Goal: Information Seeking & Learning: Learn about a topic

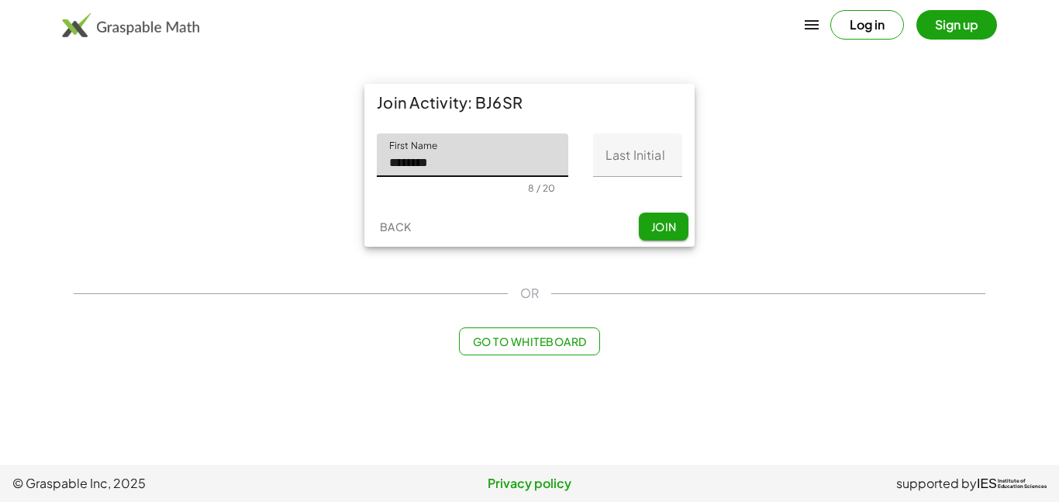
type input "********"
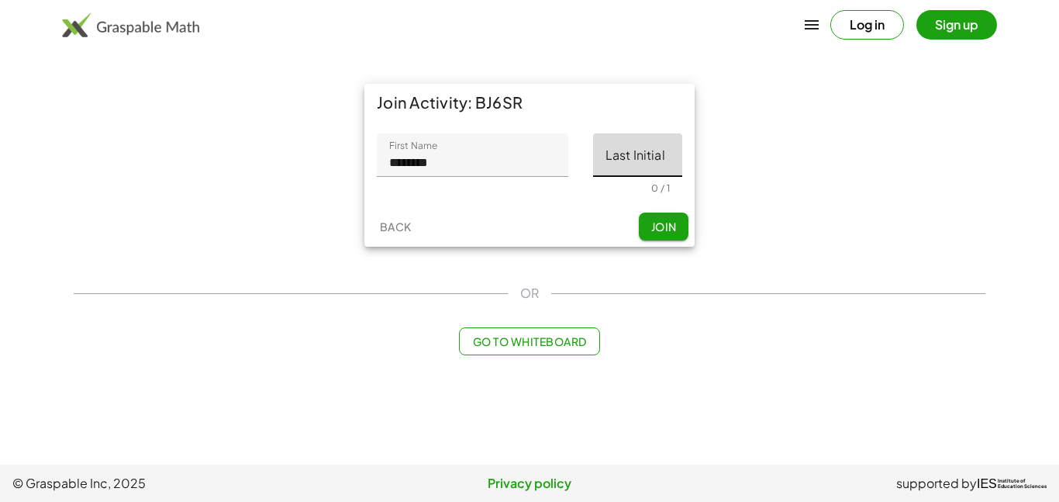
click at [669, 164] on input "Last Initial" at bounding box center [637, 154] width 89 height 43
type input "*"
click at [668, 225] on span "Join" at bounding box center [664, 226] width 26 height 14
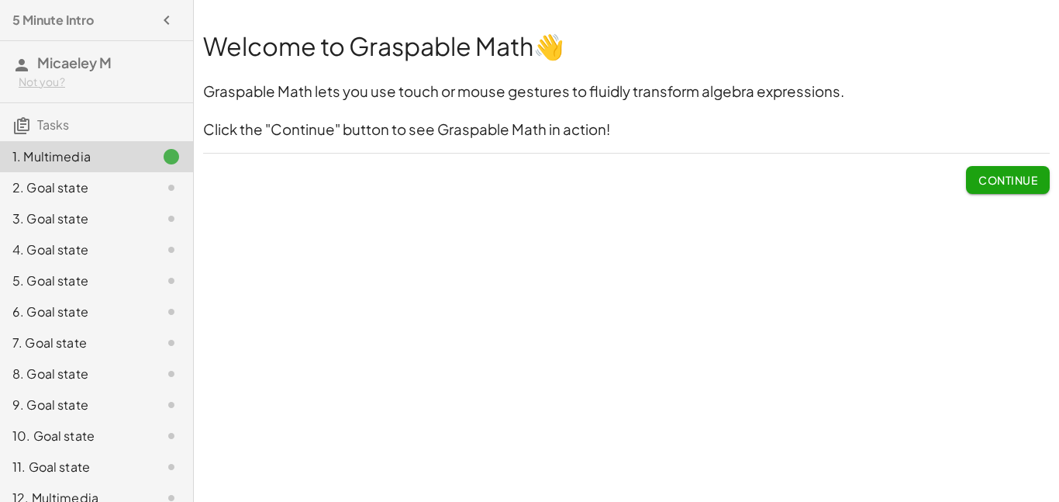
click at [1012, 180] on span "Continue" at bounding box center [1007, 180] width 59 height 14
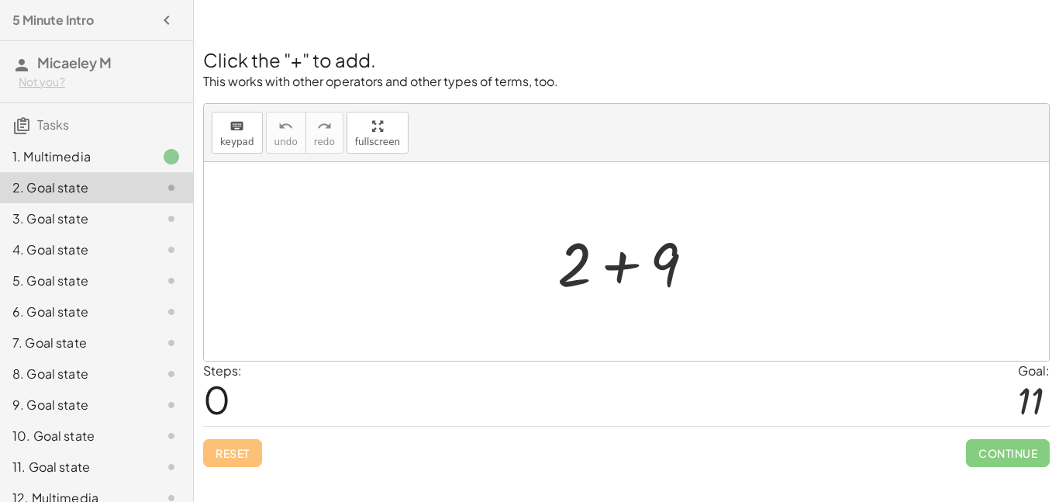
click at [616, 243] on div at bounding box center [632, 262] width 165 height 80
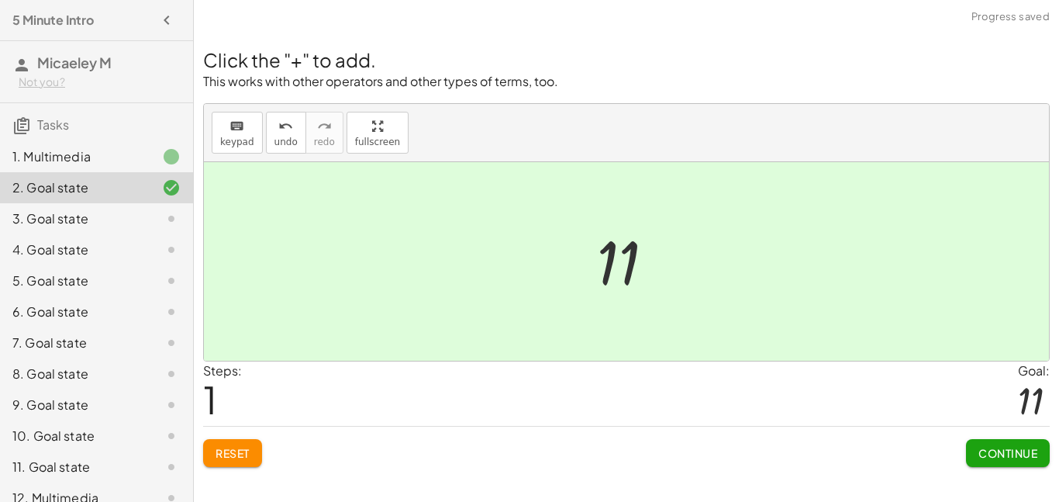
click at [1012, 462] on button "Continue" at bounding box center [1008, 453] width 84 height 28
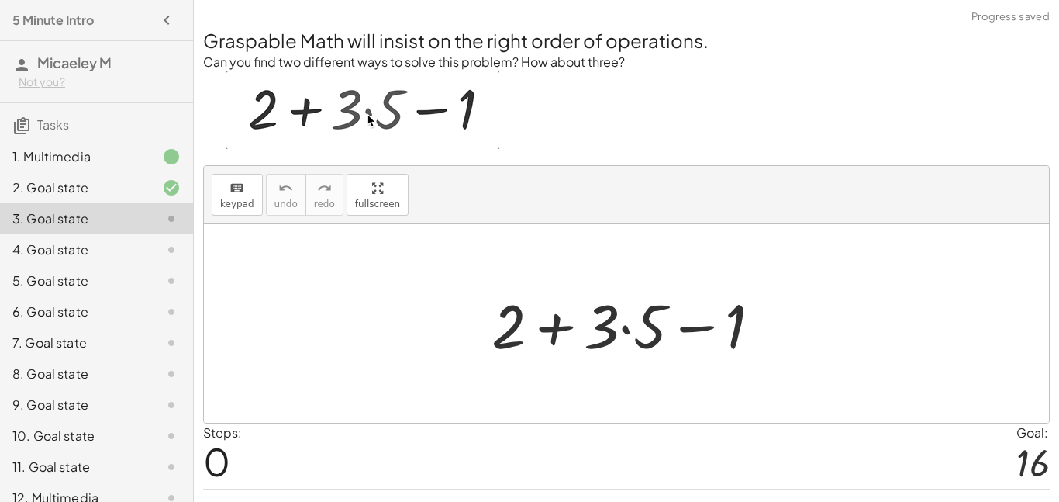
click at [619, 335] on div at bounding box center [633, 324] width 298 height 80
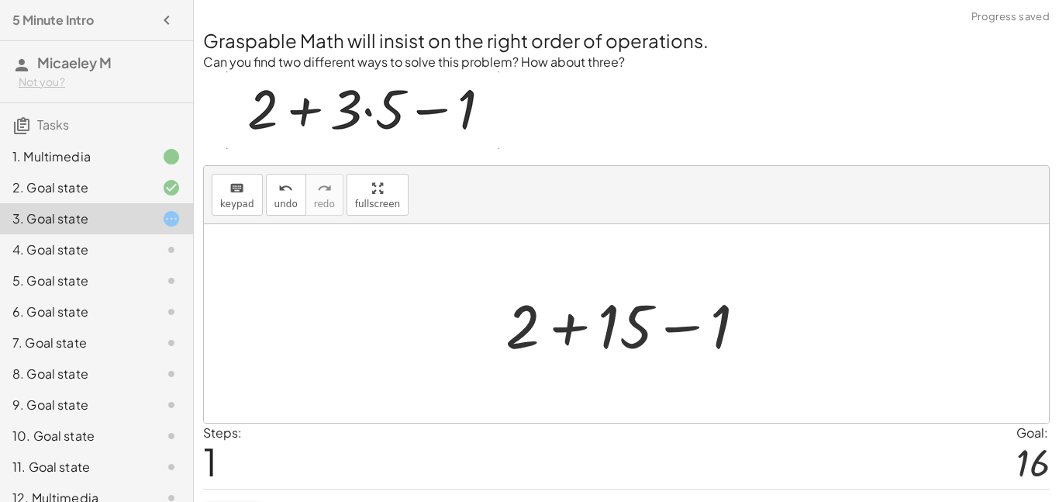
click at [564, 333] on div at bounding box center [632, 324] width 269 height 80
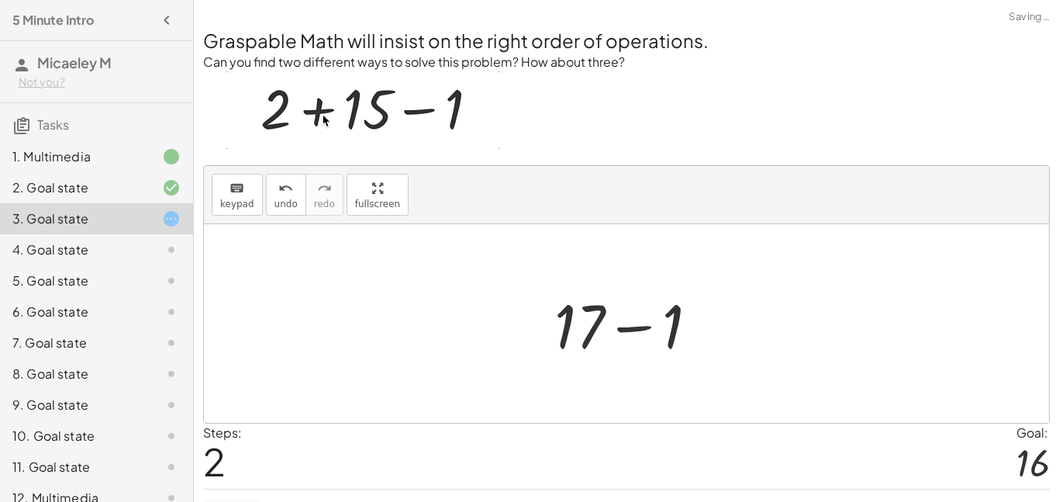
click at [651, 326] on div at bounding box center [633, 324] width 172 height 80
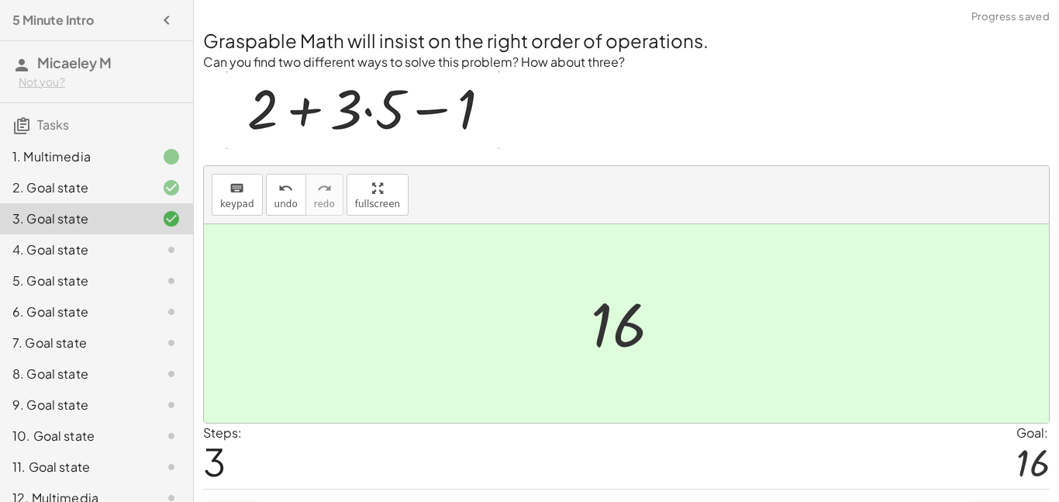
click at [623, 339] on div at bounding box center [632, 323] width 98 height 77
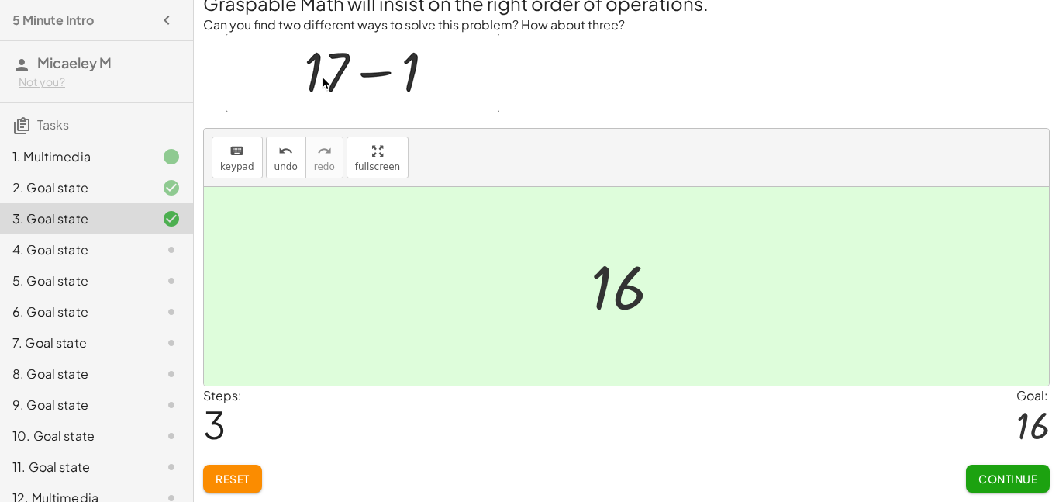
click at [1031, 476] on span "Continue" at bounding box center [1007, 478] width 59 height 14
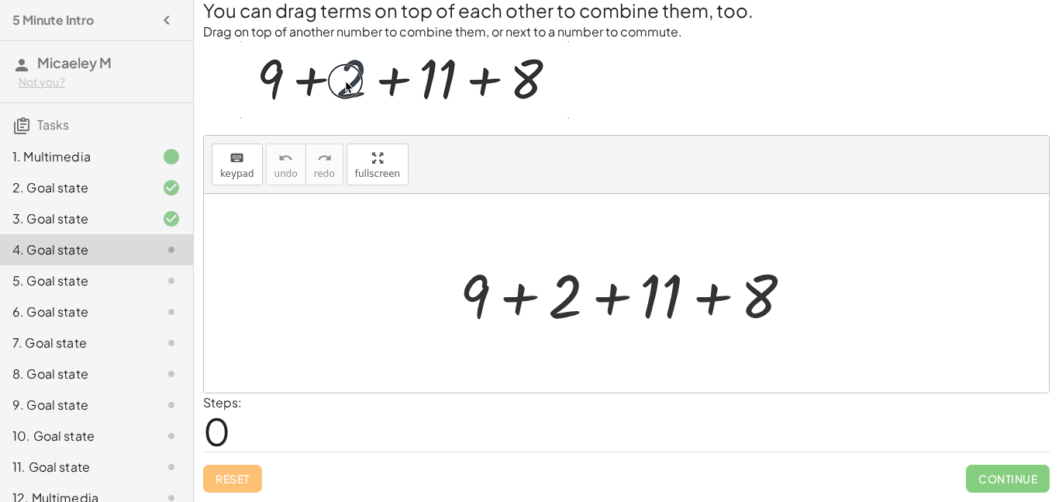
scroll to position [30, 0]
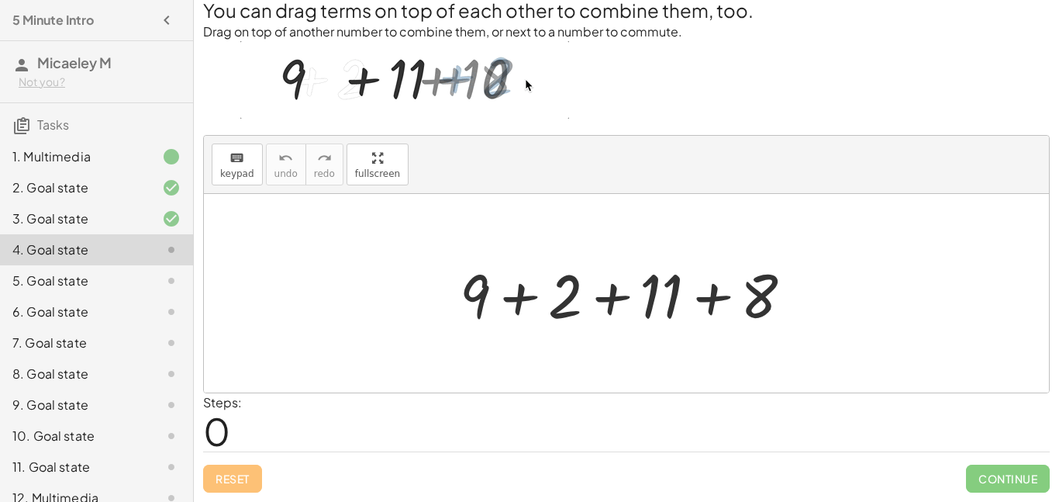
click at [515, 291] on div at bounding box center [632, 294] width 361 height 80
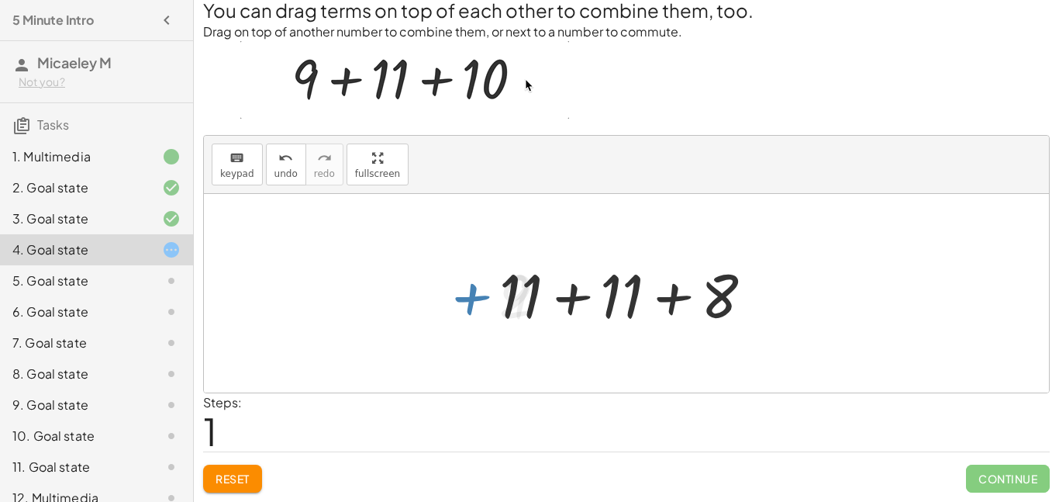
click at [576, 291] on div at bounding box center [632, 294] width 281 height 80
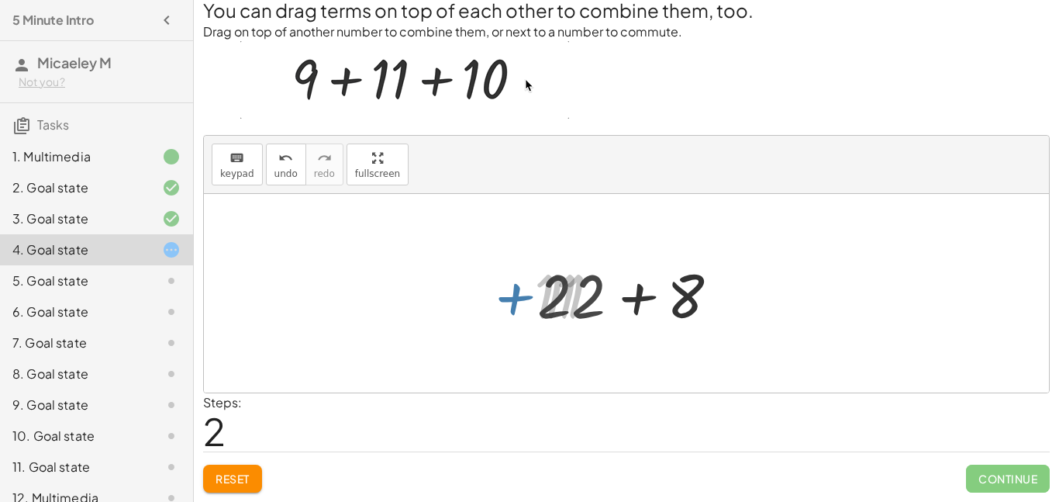
click at [640, 296] on div at bounding box center [633, 294] width 206 height 80
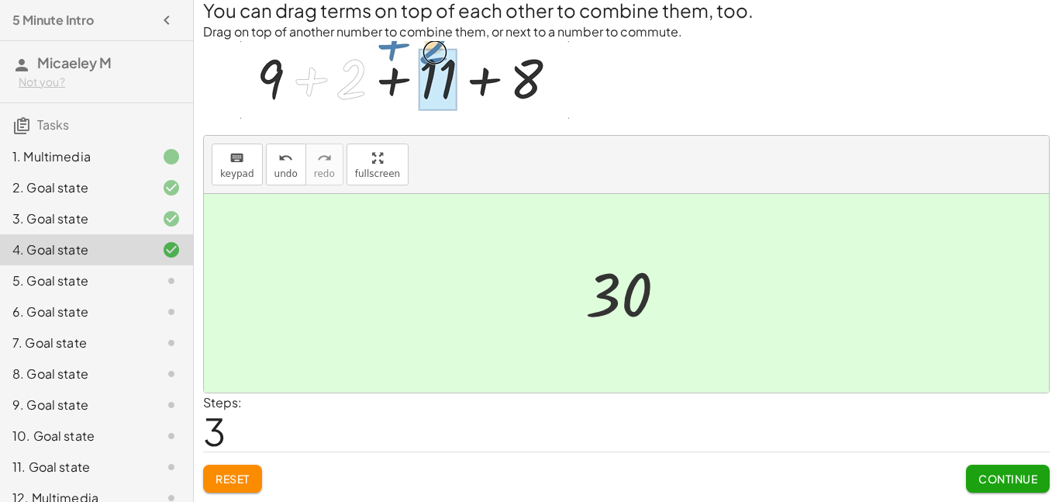
click at [1025, 479] on span "Continue" at bounding box center [1007, 478] width 59 height 14
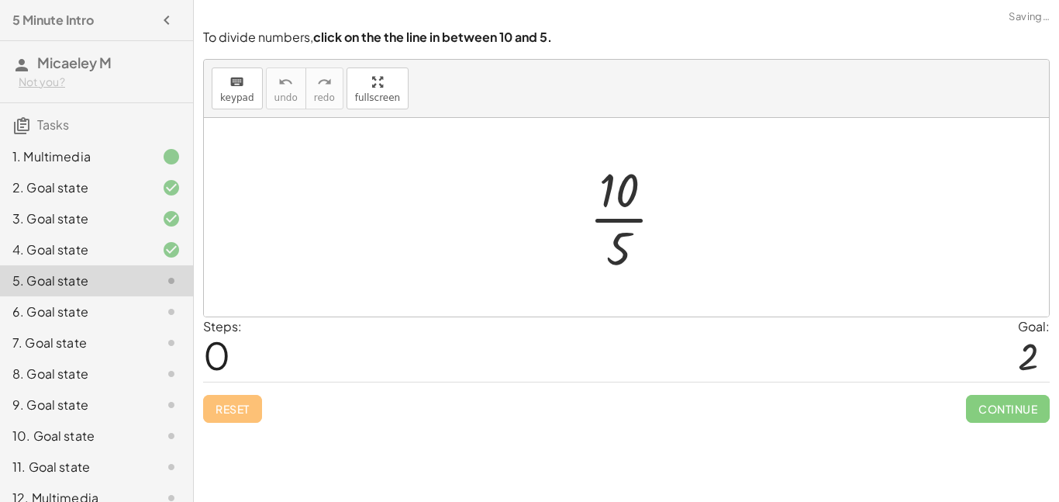
scroll to position [0, 0]
click at [610, 223] on div at bounding box center [633, 216] width 102 height 119
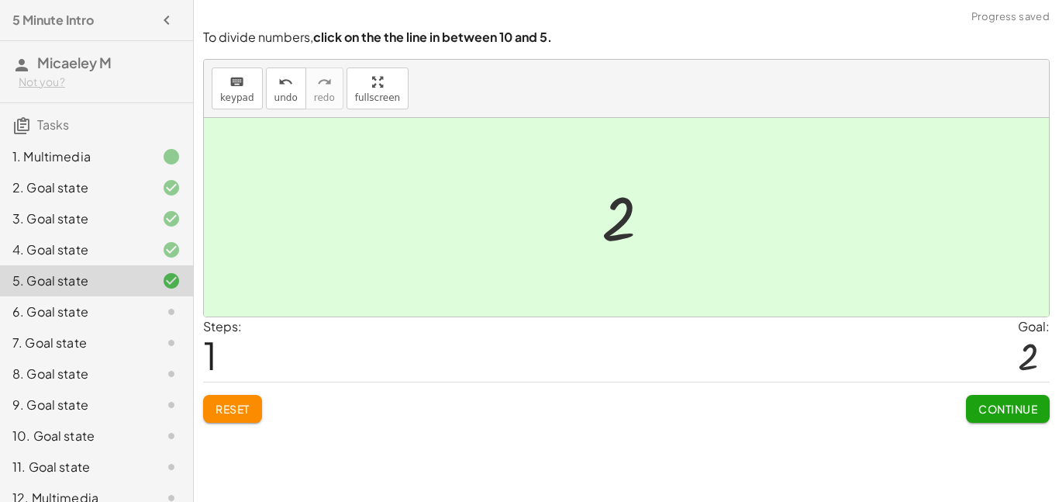
click at [997, 415] on span "Continue" at bounding box center [1007, 409] width 59 height 14
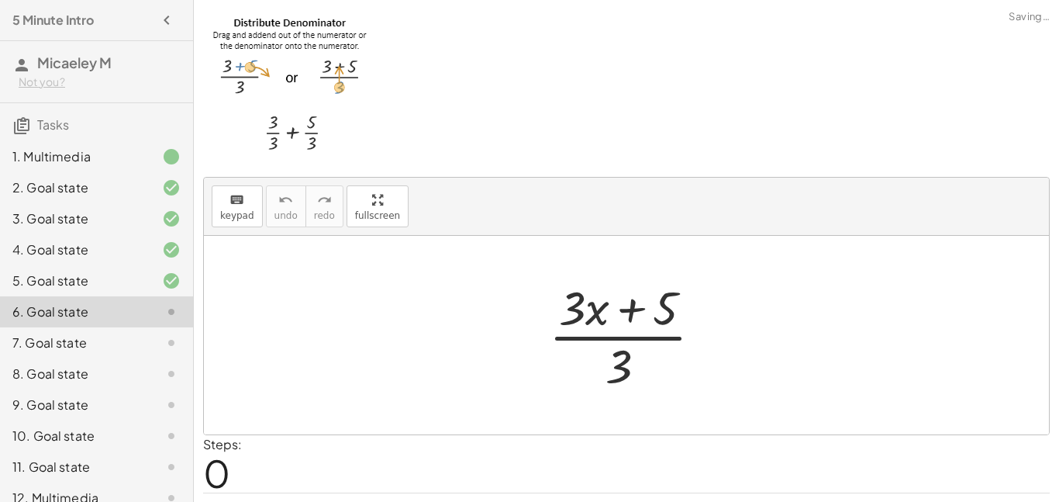
click at [616, 330] on div at bounding box center [631, 334] width 181 height 119
click at [629, 337] on div at bounding box center [631, 334] width 181 height 119
click at [627, 309] on div at bounding box center [631, 334] width 181 height 119
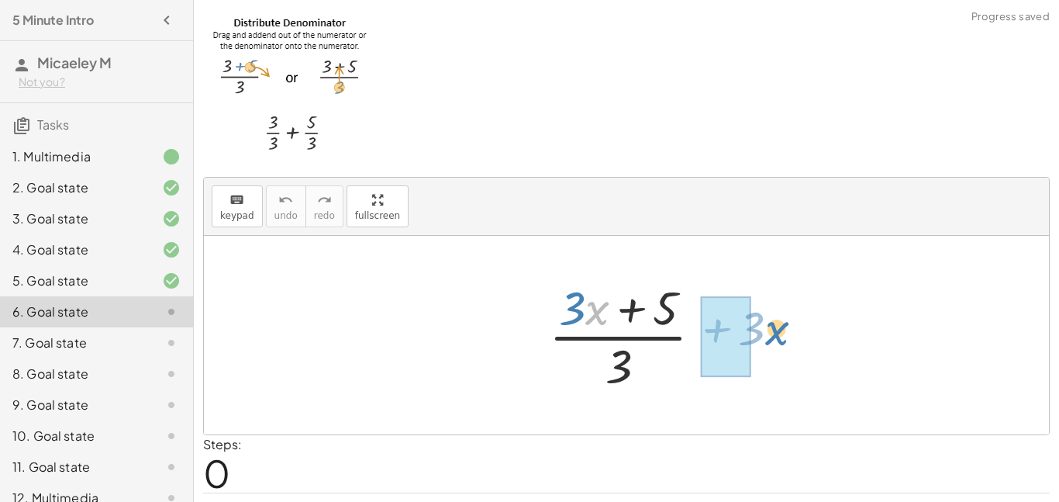
drag, startPoint x: 592, startPoint y: 313, endPoint x: 775, endPoint y: 334, distance: 183.4
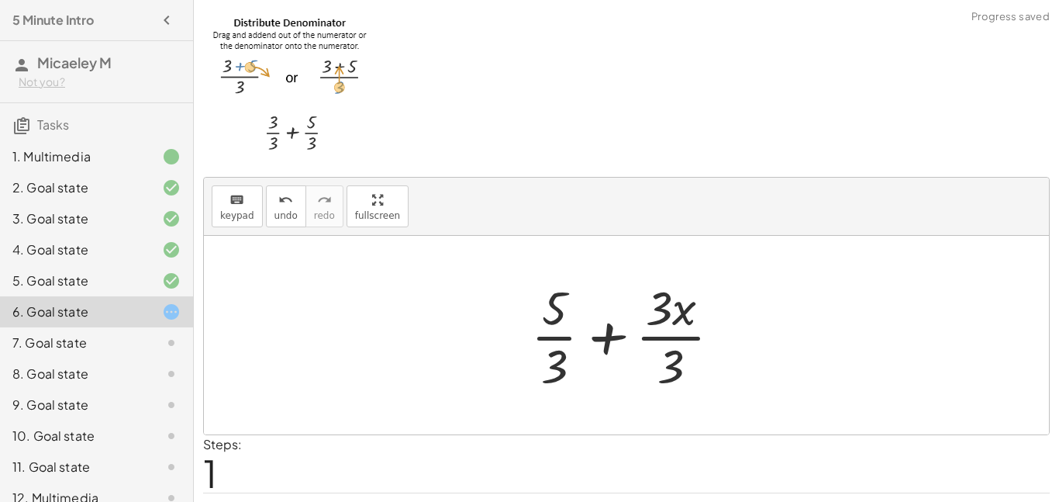
click at [556, 340] on div at bounding box center [632, 334] width 218 height 119
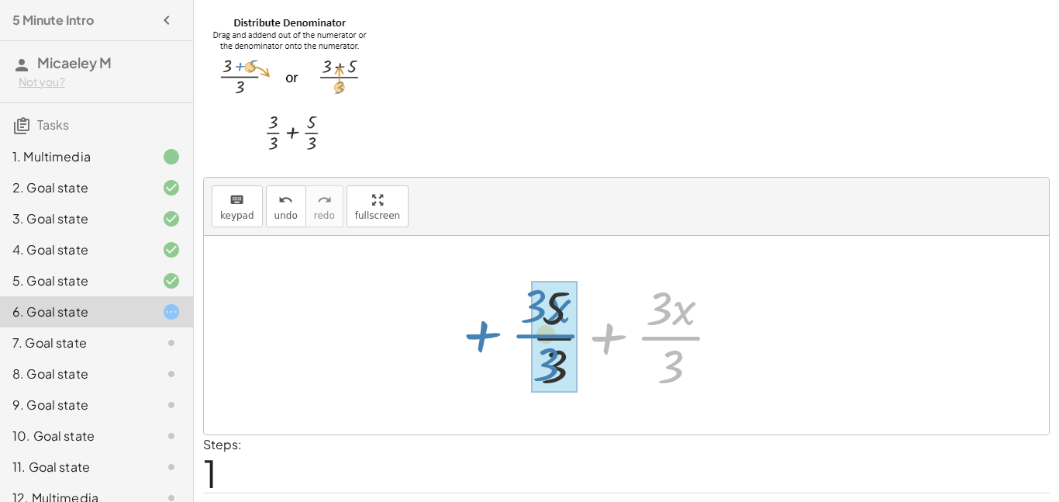
drag, startPoint x: 664, startPoint y: 337, endPoint x: 542, endPoint y: 334, distance: 121.8
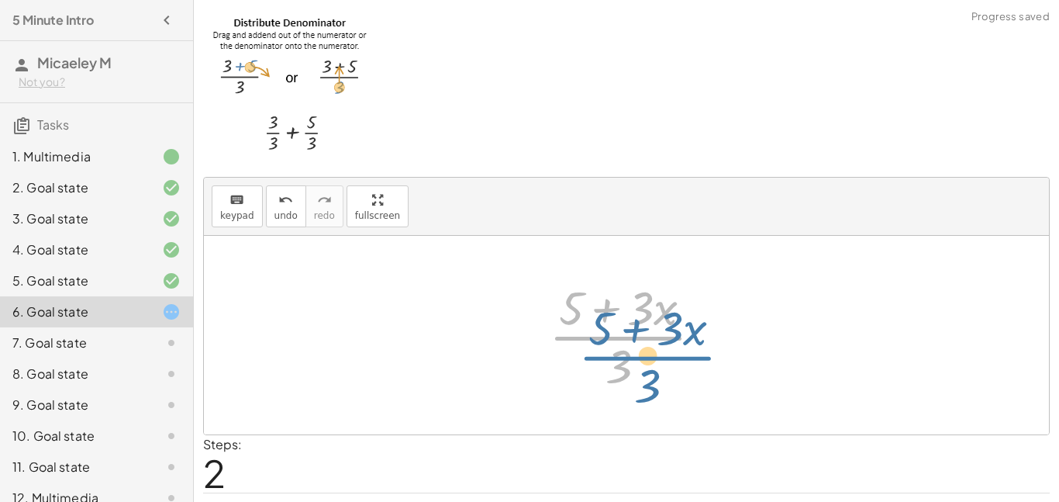
drag, startPoint x: 617, startPoint y: 339, endPoint x: 650, endPoint y: 356, distance: 36.8
click at [650, 356] on div at bounding box center [631, 334] width 181 height 119
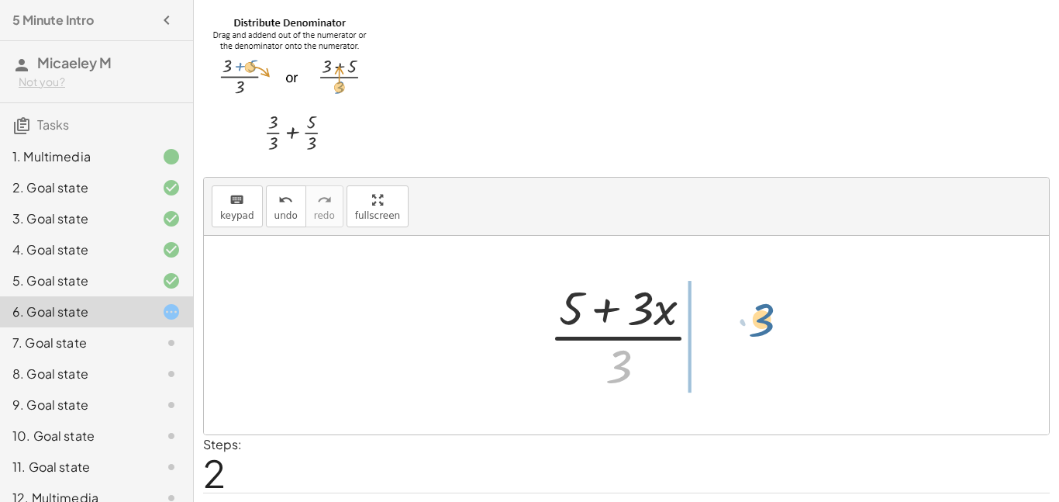
drag, startPoint x: 617, startPoint y: 362, endPoint x: 771, endPoint y: 309, distance: 162.6
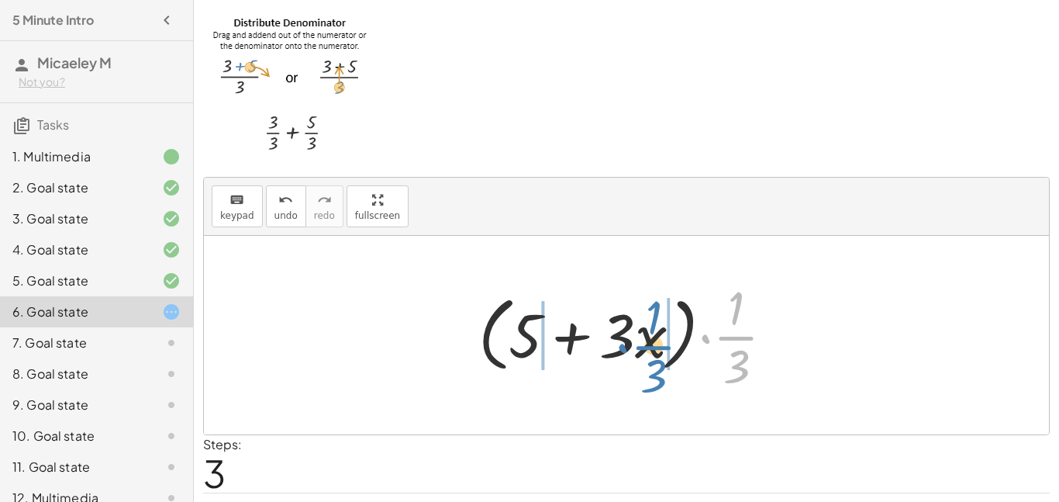
drag, startPoint x: 740, startPoint y: 331, endPoint x: 657, endPoint y: 340, distance: 83.5
click at [657, 340] on div at bounding box center [633, 334] width 324 height 119
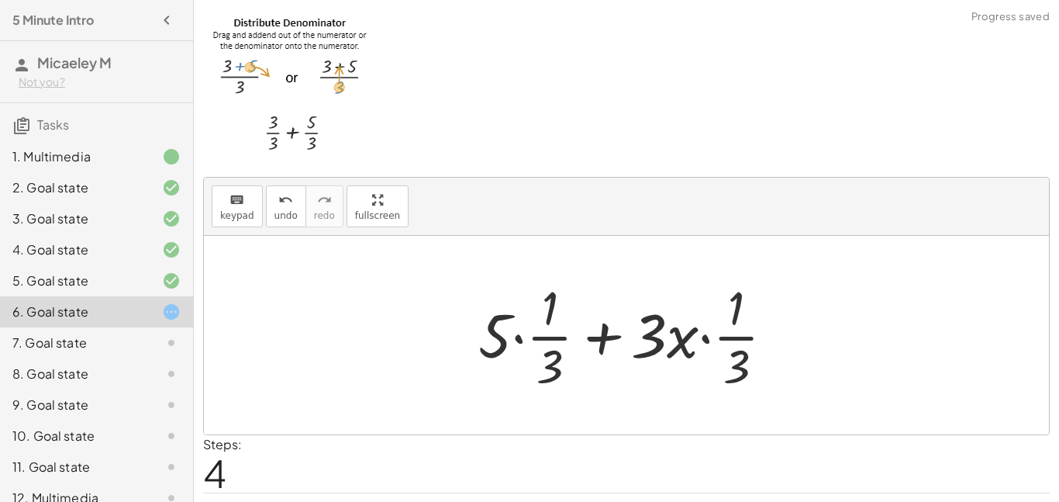
click at [543, 343] on div at bounding box center [633, 334] width 324 height 119
click at [516, 334] on div at bounding box center [633, 334] width 324 height 119
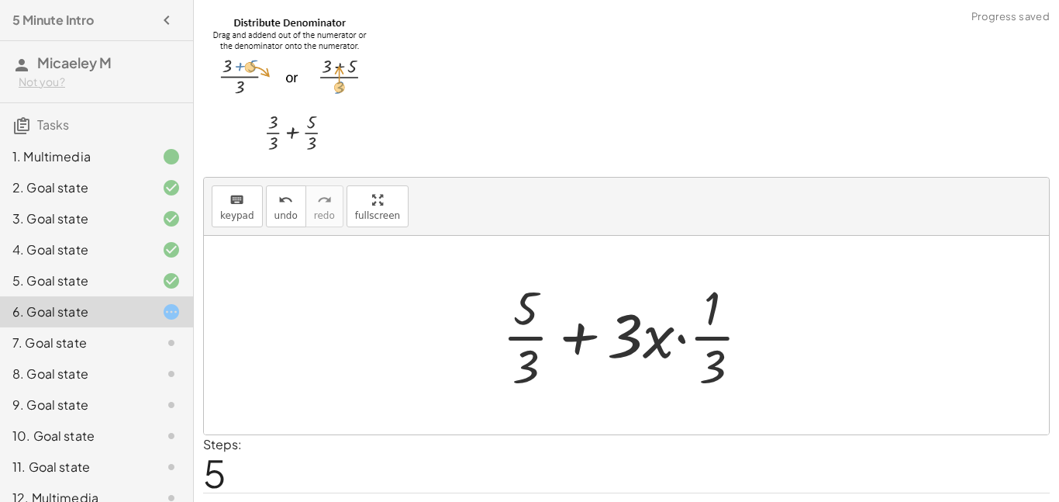
click at [685, 340] on div at bounding box center [633, 334] width 276 height 119
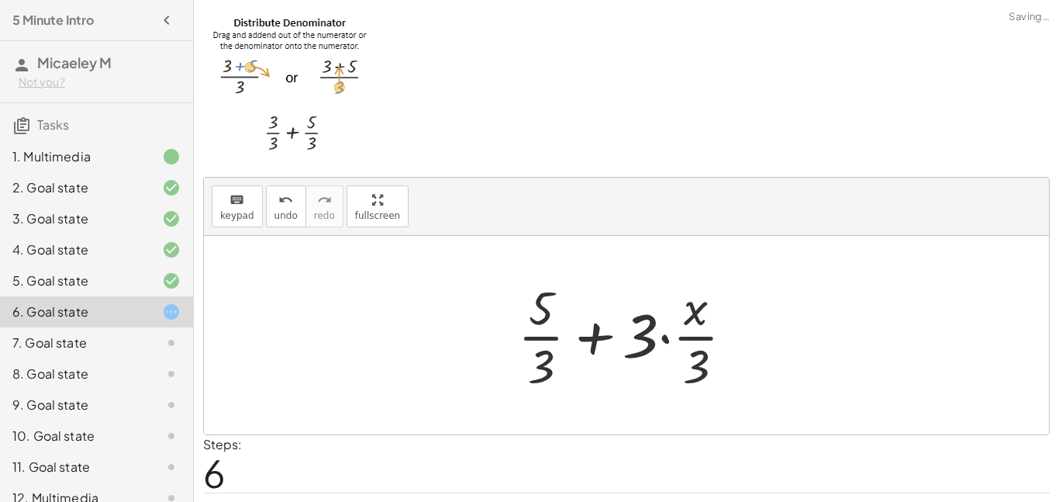
click at [663, 341] on div at bounding box center [632, 334] width 244 height 119
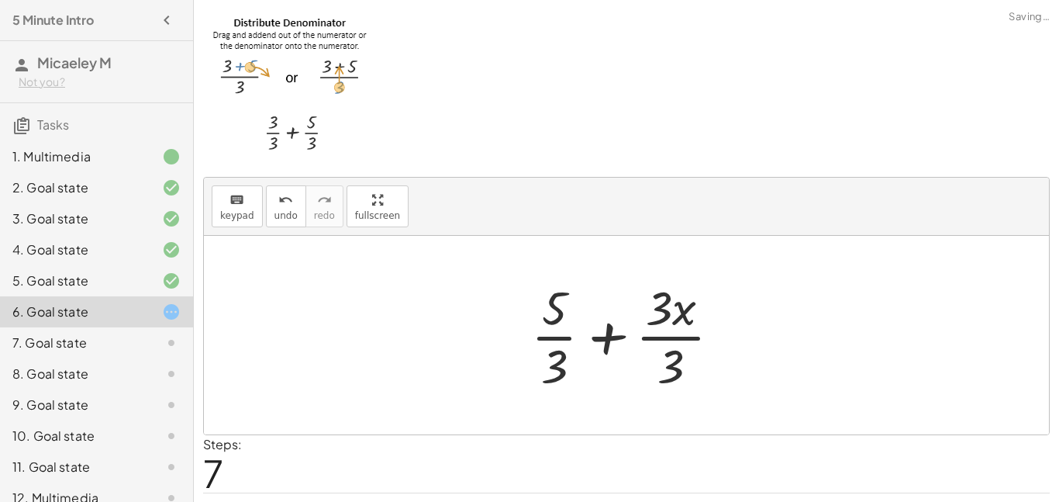
click at [678, 315] on div at bounding box center [632, 334] width 218 height 119
click at [652, 317] on div at bounding box center [632, 334] width 218 height 119
drag, startPoint x: 671, startPoint y: 363, endPoint x: 730, endPoint y: 328, distance: 68.5
click at [730, 328] on div at bounding box center [632, 334] width 218 height 119
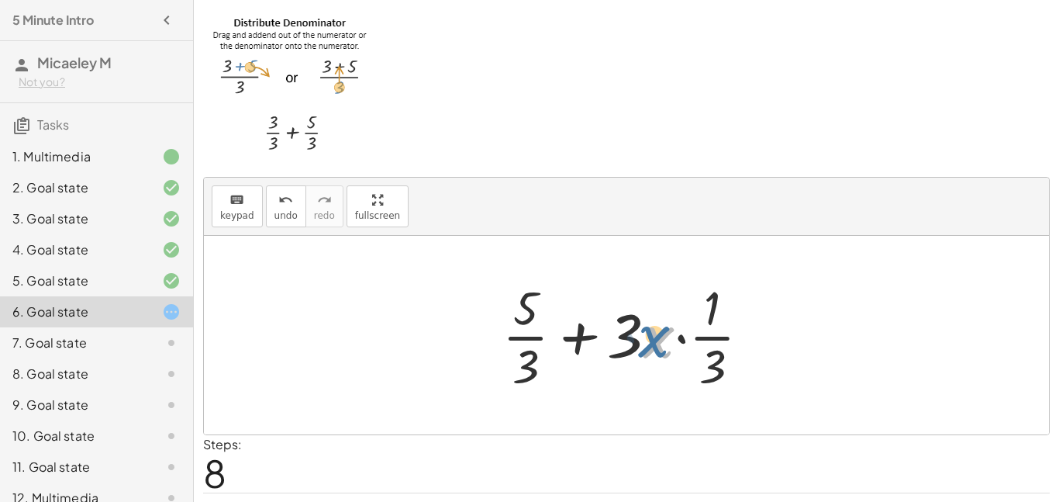
click at [654, 343] on div at bounding box center [633, 334] width 276 height 119
click at [713, 335] on div at bounding box center [633, 334] width 276 height 119
drag, startPoint x: 618, startPoint y: 348, endPoint x: 634, endPoint y: 348, distance: 16.3
click at [634, 348] on div at bounding box center [633, 334] width 276 height 119
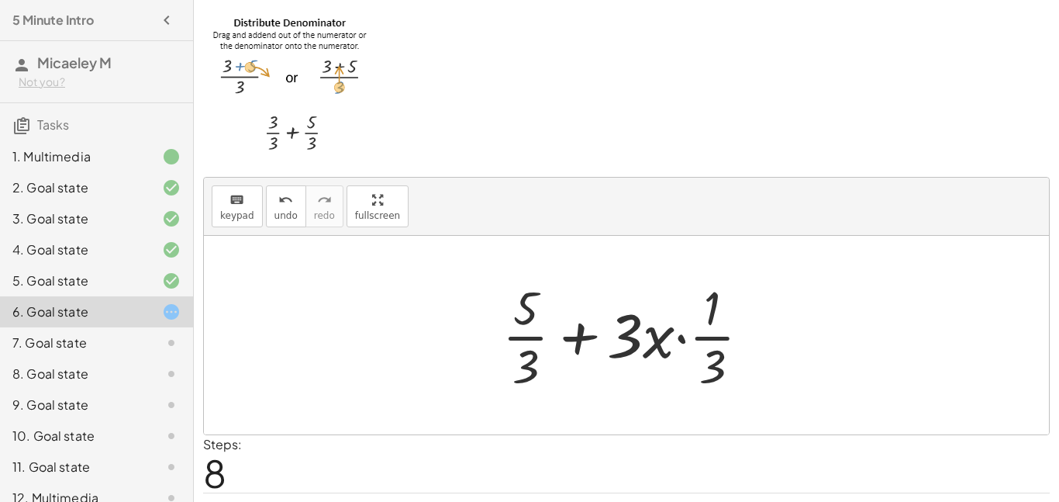
click at [511, 337] on div at bounding box center [633, 334] width 276 height 119
click at [523, 340] on div at bounding box center [633, 334] width 276 height 119
click at [682, 340] on div at bounding box center [633, 334] width 276 height 119
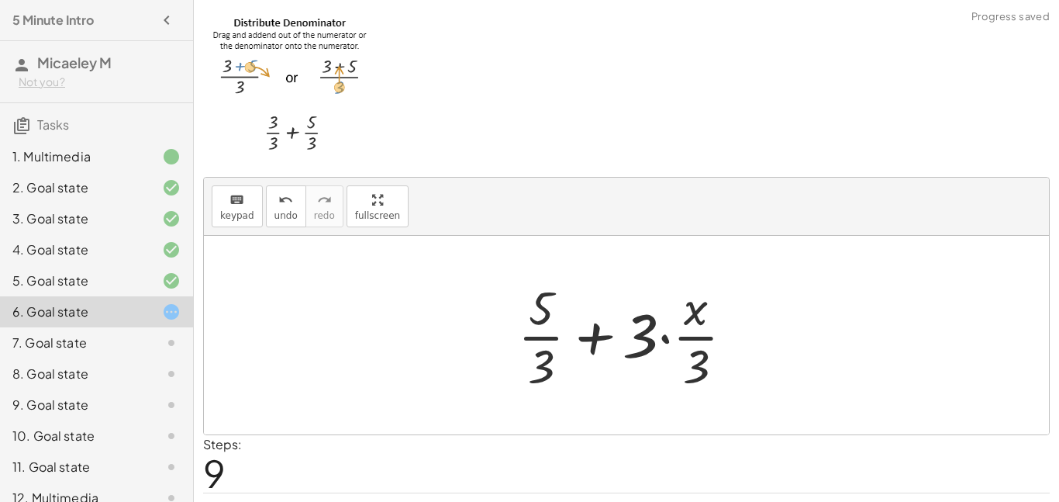
click at [646, 335] on div at bounding box center [632, 334] width 244 height 119
click at [663, 339] on div at bounding box center [632, 334] width 244 height 119
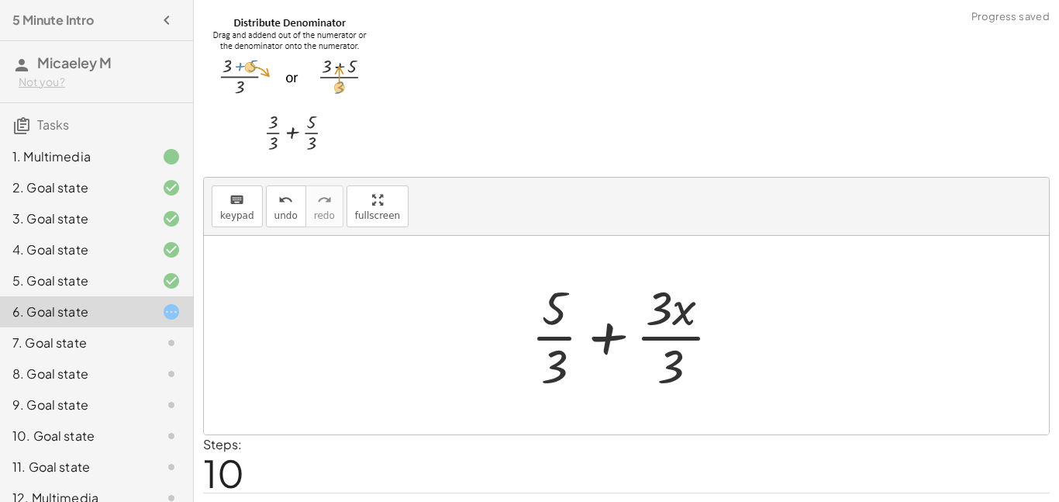
click at [665, 336] on div at bounding box center [632, 334] width 218 height 119
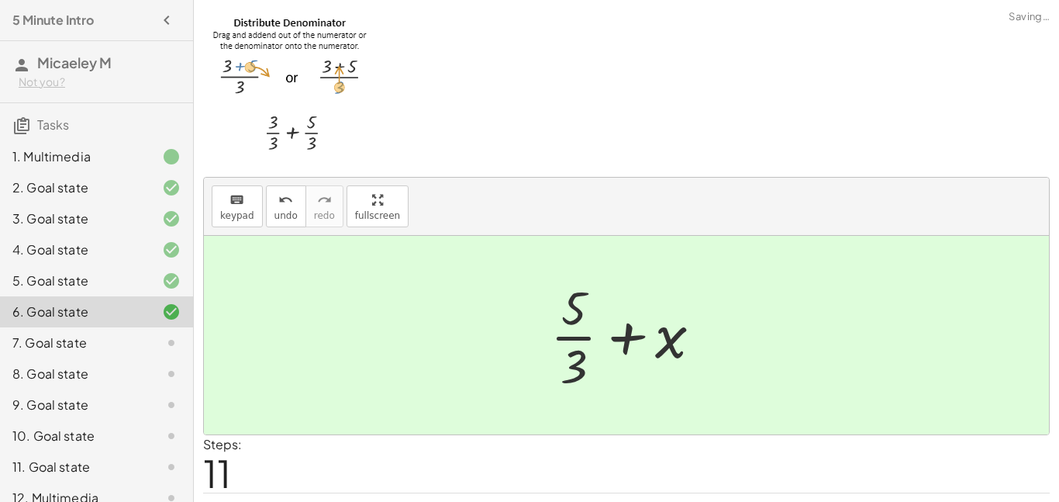
click at [562, 340] on div at bounding box center [632, 334] width 179 height 119
click at [620, 338] on div at bounding box center [632, 334] width 179 height 119
drag, startPoint x: 667, startPoint y: 341, endPoint x: 583, endPoint y: 317, distance: 87.1
click at [583, 317] on div at bounding box center [632, 334] width 179 height 119
drag, startPoint x: 578, startPoint y: 336, endPoint x: 547, endPoint y: 316, distance: 37.4
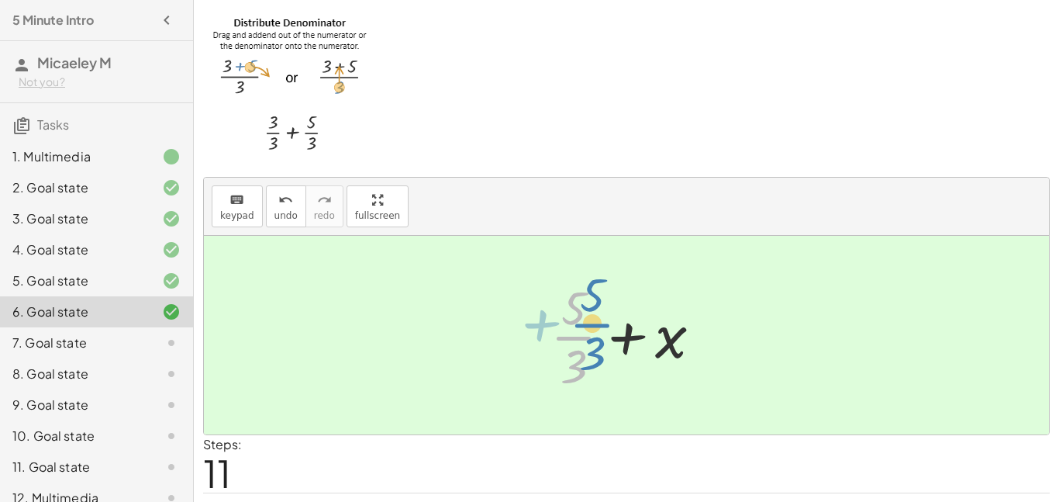
click at [547, 316] on div at bounding box center [632, 334] width 179 height 119
drag, startPoint x: 573, startPoint y: 364, endPoint x: 669, endPoint y: 374, distance: 96.7
click at [669, 374] on div at bounding box center [632, 334] width 179 height 119
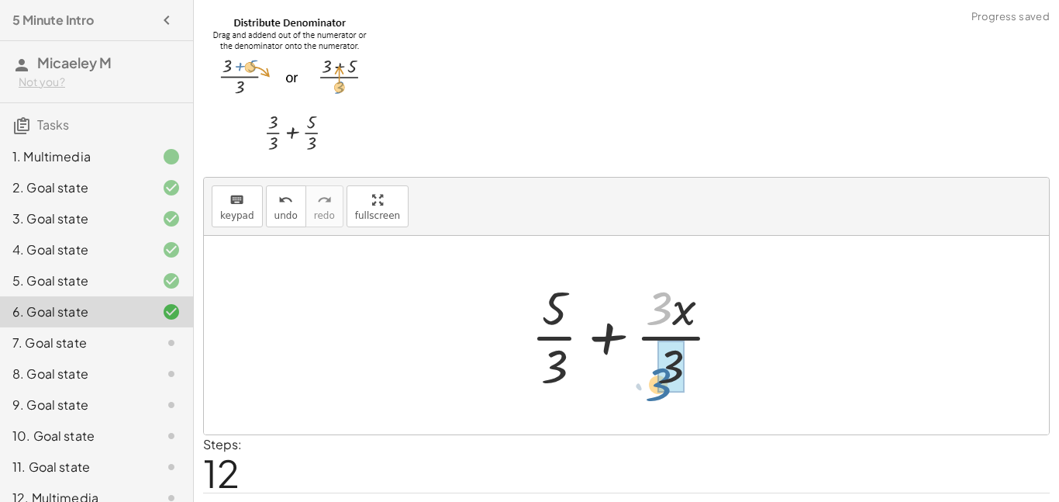
drag, startPoint x: 662, startPoint y: 316, endPoint x: 675, endPoint y: 390, distance: 75.6
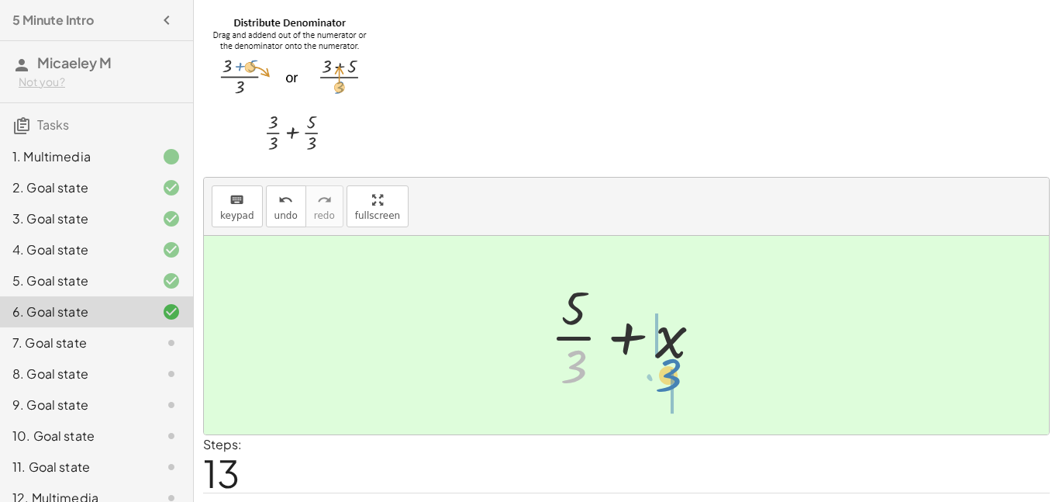
drag, startPoint x: 568, startPoint y: 368, endPoint x: 663, endPoint y: 377, distance: 95.0
click at [663, 377] on div at bounding box center [632, 334] width 179 height 119
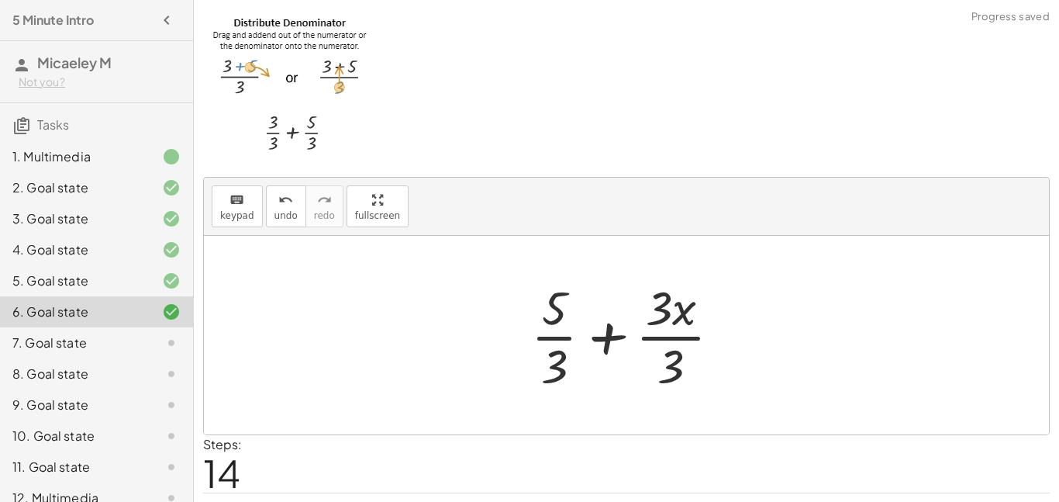
click at [564, 335] on div at bounding box center [632, 334] width 218 height 119
click at [593, 336] on div at bounding box center [632, 334] width 218 height 119
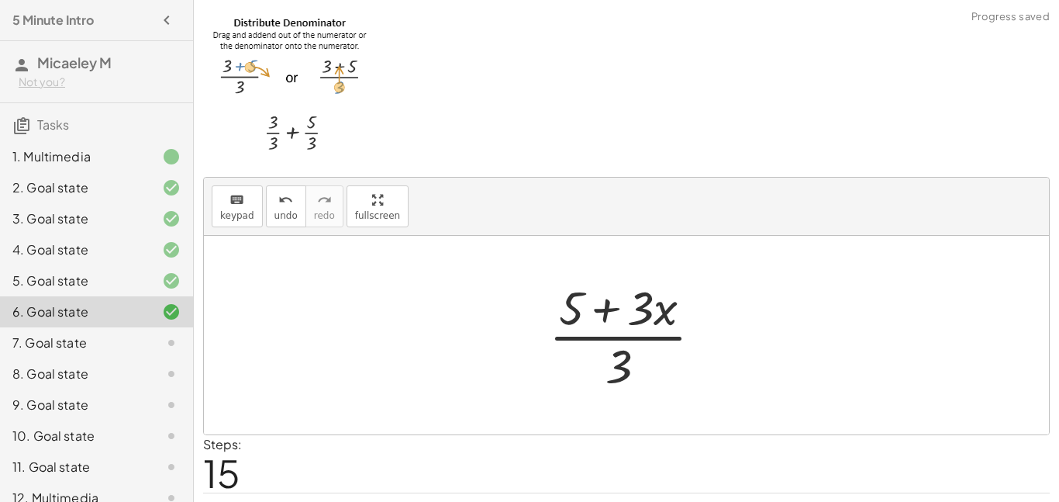
click at [609, 303] on div at bounding box center [631, 334] width 181 height 119
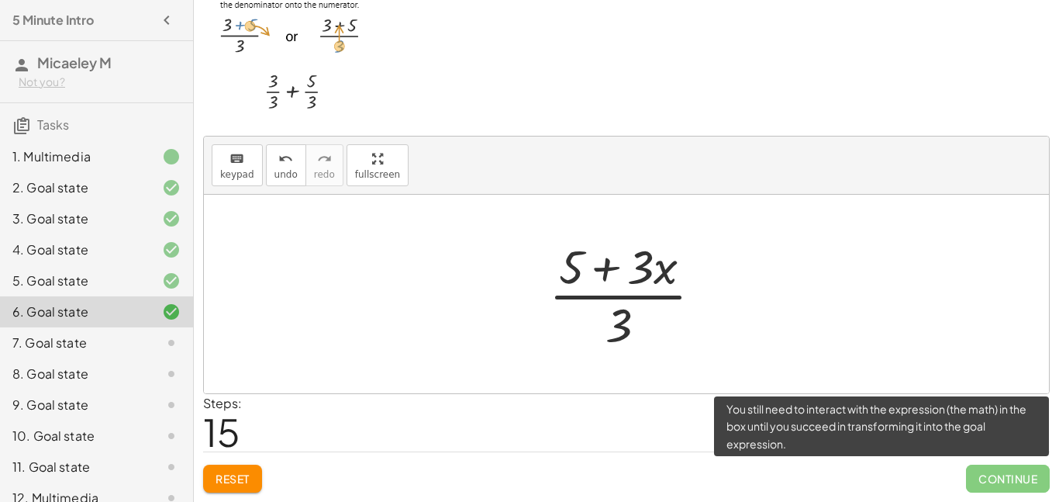
click at [980, 474] on span "Continue" at bounding box center [1008, 478] width 84 height 28
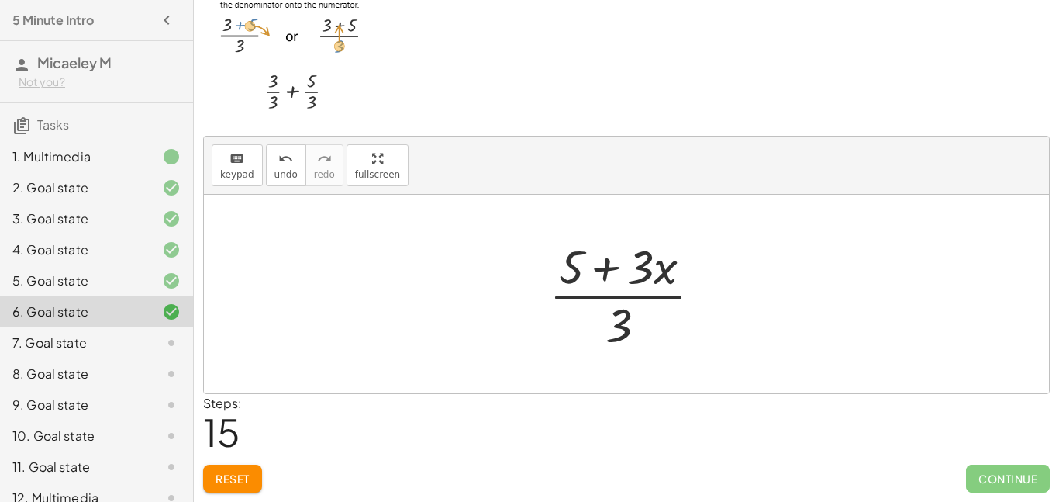
click at [0, 0] on div "keyboard keypad undo undo redo redo fullscreen · ( + · 3 · x + 5 ) · 3 + · 5 · …" at bounding box center [0, 0] width 0 height 0
click at [232, 488] on button "Reset" at bounding box center [232, 478] width 59 height 28
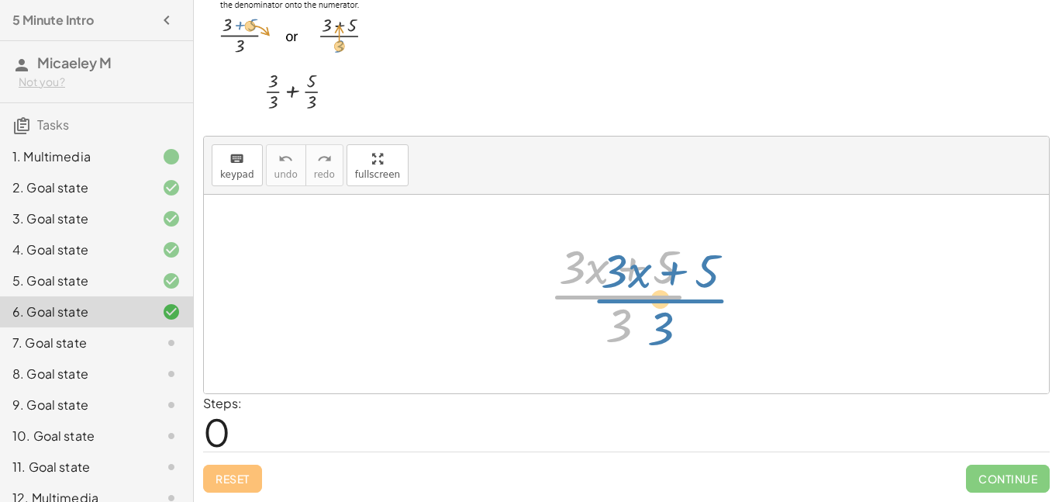
drag, startPoint x: 642, startPoint y: 299, endPoint x: 688, endPoint y: 302, distance: 45.9
click at [688, 302] on div at bounding box center [631, 293] width 181 height 119
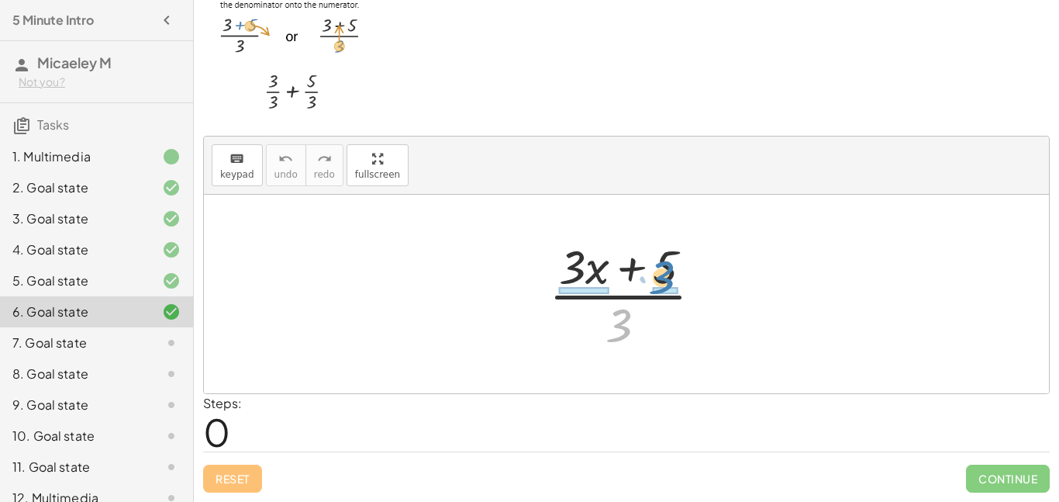
drag, startPoint x: 614, startPoint y: 339, endPoint x: 661, endPoint y: 298, distance: 62.1
click at [661, 298] on div at bounding box center [631, 293] width 181 height 119
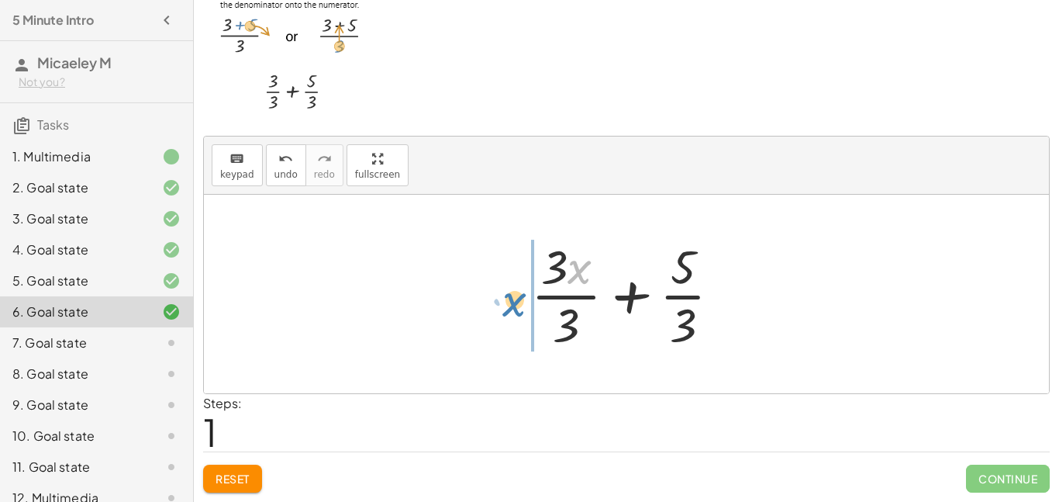
drag, startPoint x: 574, startPoint y: 268, endPoint x: 509, endPoint y: 299, distance: 71.1
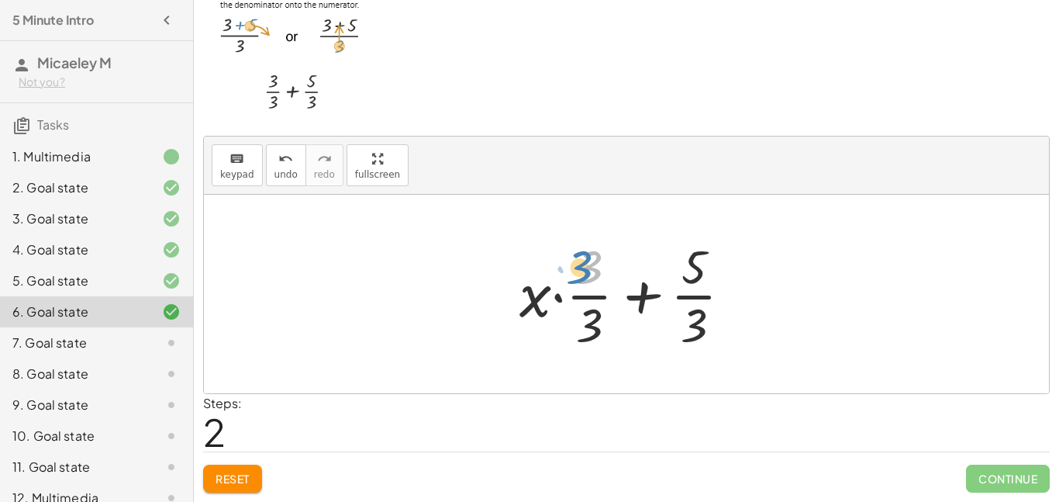
drag, startPoint x: 585, startPoint y: 274, endPoint x: 572, endPoint y: 272, distance: 12.5
click at [572, 272] on div at bounding box center [632, 293] width 240 height 119
click at [588, 324] on div at bounding box center [632, 293] width 240 height 119
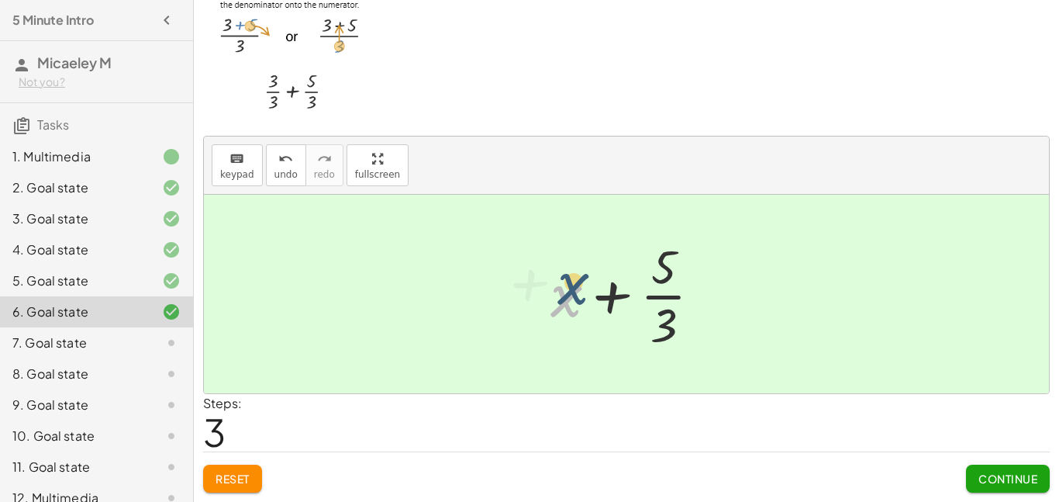
drag, startPoint x: 572, startPoint y: 303, endPoint x: 576, endPoint y: 290, distance: 13.7
click at [576, 290] on div at bounding box center [632, 293] width 179 height 119
drag, startPoint x: 668, startPoint y: 326, endPoint x: 568, endPoint y: 324, distance: 100.0
click at [568, 324] on div at bounding box center [632, 293] width 179 height 119
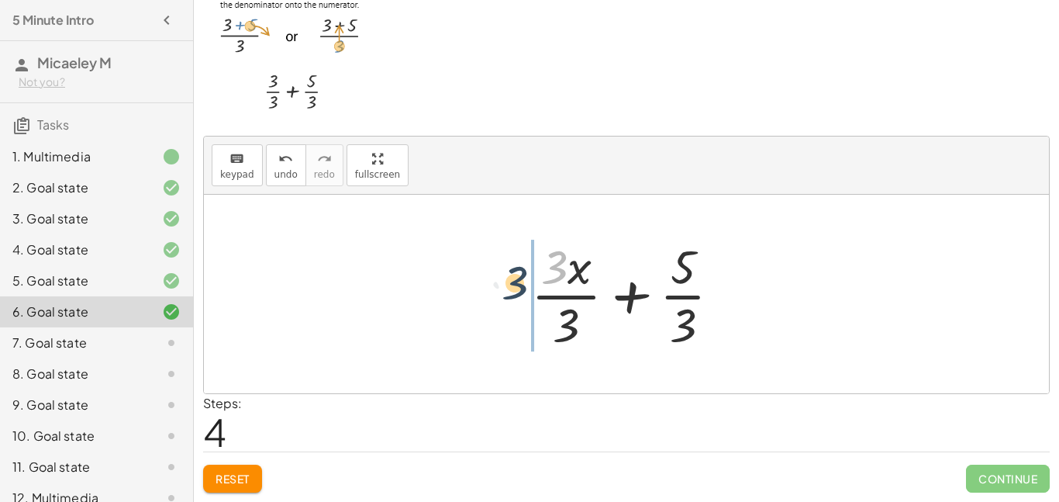
drag, startPoint x: 559, startPoint y: 268, endPoint x: 510, endPoint y: 294, distance: 55.1
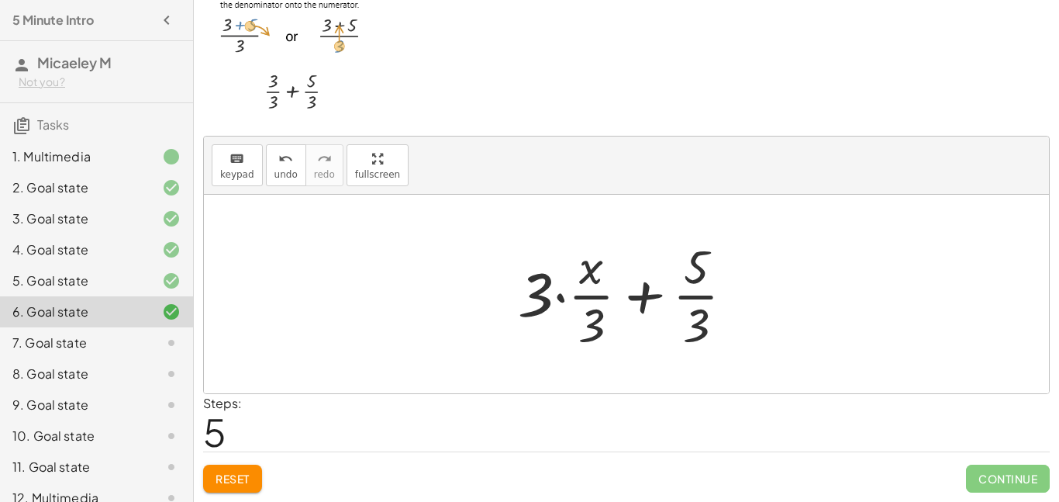
click at [644, 299] on div at bounding box center [632, 293] width 244 height 119
click at [562, 295] on div at bounding box center [632, 293] width 244 height 119
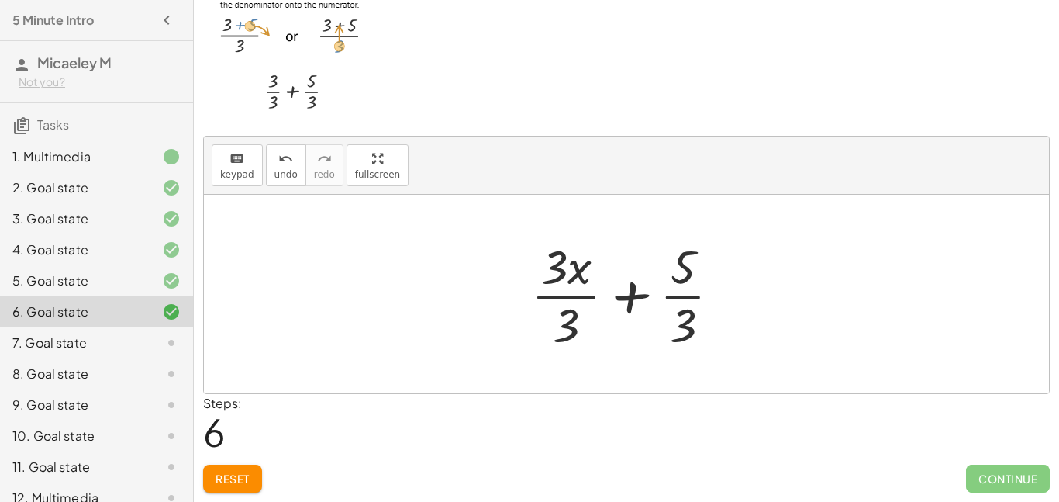
click at [562, 299] on div at bounding box center [632, 293] width 218 height 119
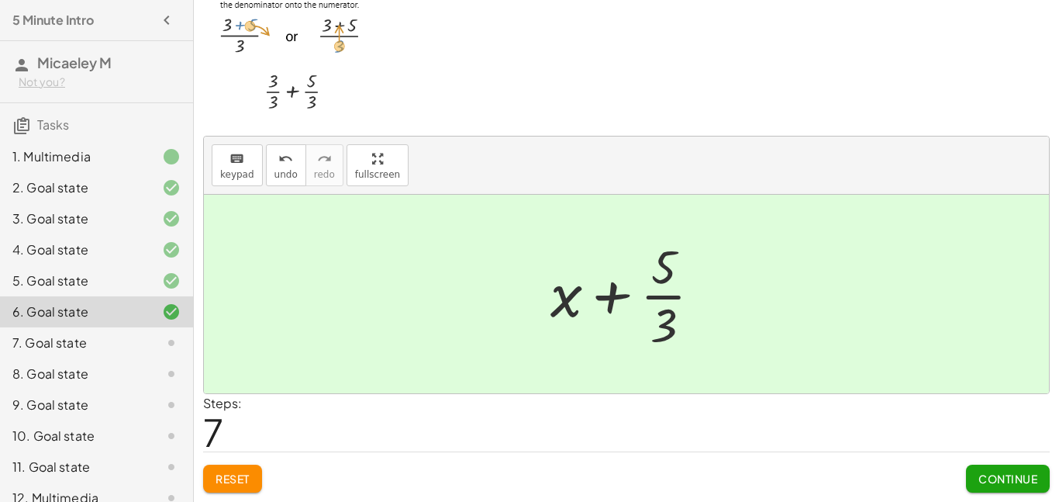
click at [661, 299] on div at bounding box center [632, 293] width 179 height 119
click at [1027, 476] on span "Continue" at bounding box center [1007, 478] width 59 height 14
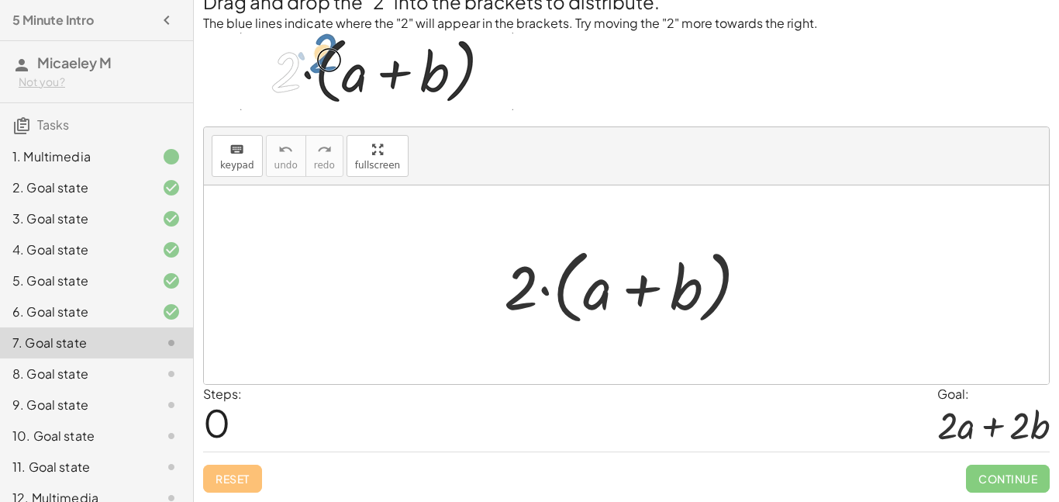
scroll to position [39, 0]
click at [544, 292] on div at bounding box center [632, 284] width 272 height 89
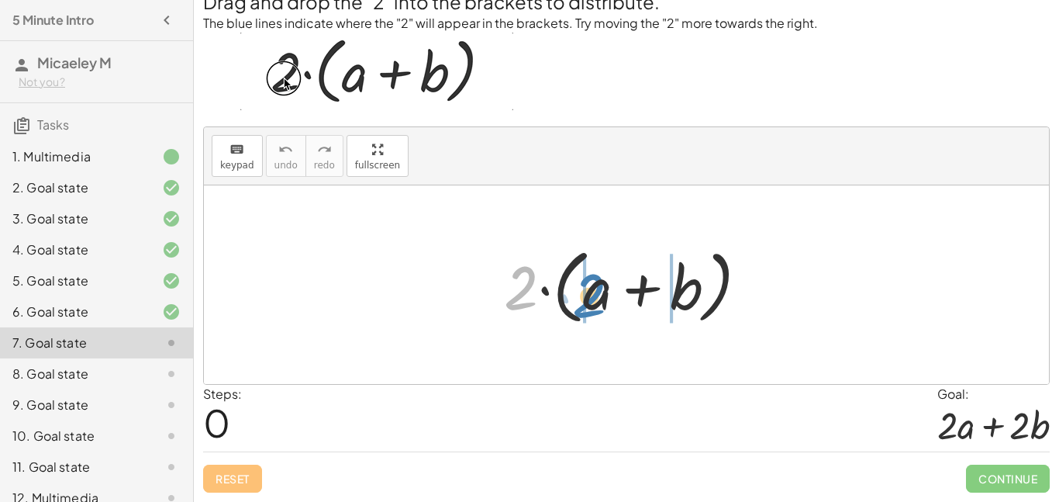
drag, startPoint x: 525, startPoint y: 291, endPoint x: 592, endPoint y: 299, distance: 67.1
click at [592, 299] on div at bounding box center [632, 284] width 272 height 89
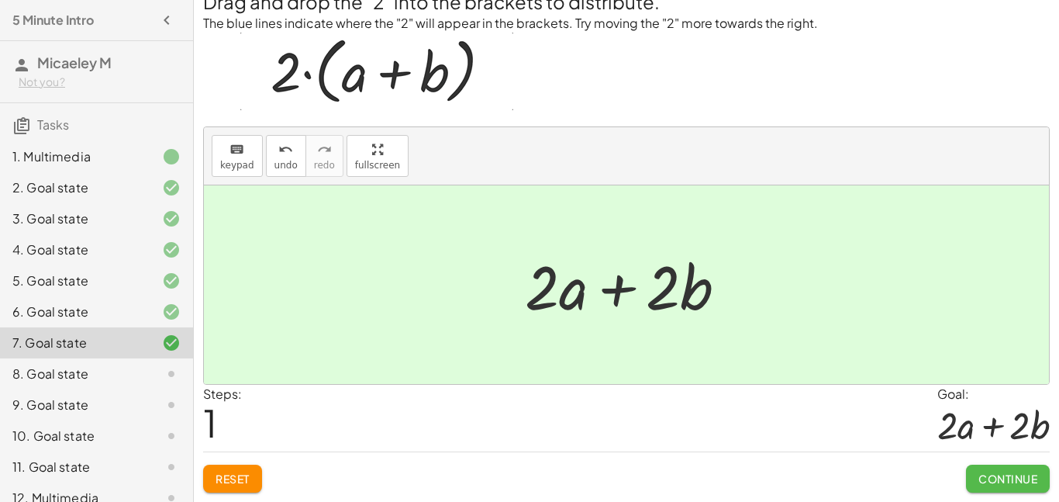
click at [975, 472] on button "Continue" at bounding box center [1008, 478] width 84 height 28
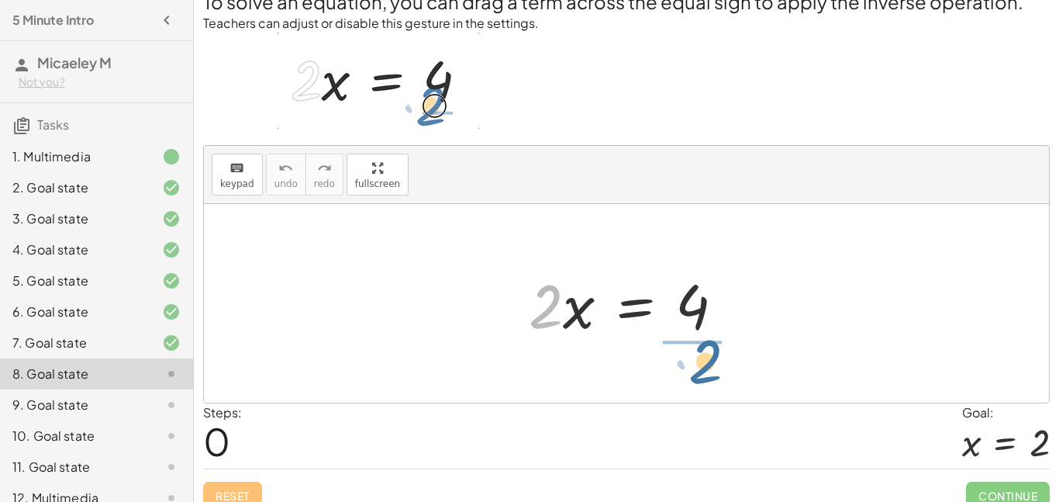
drag, startPoint x: 537, startPoint y: 317, endPoint x: 699, endPoint y: 374, distance: 171.6
click at [699, 374] on div "· 2 · 2 · x = 4" at bounding box center [626, 303] width 845 height 198
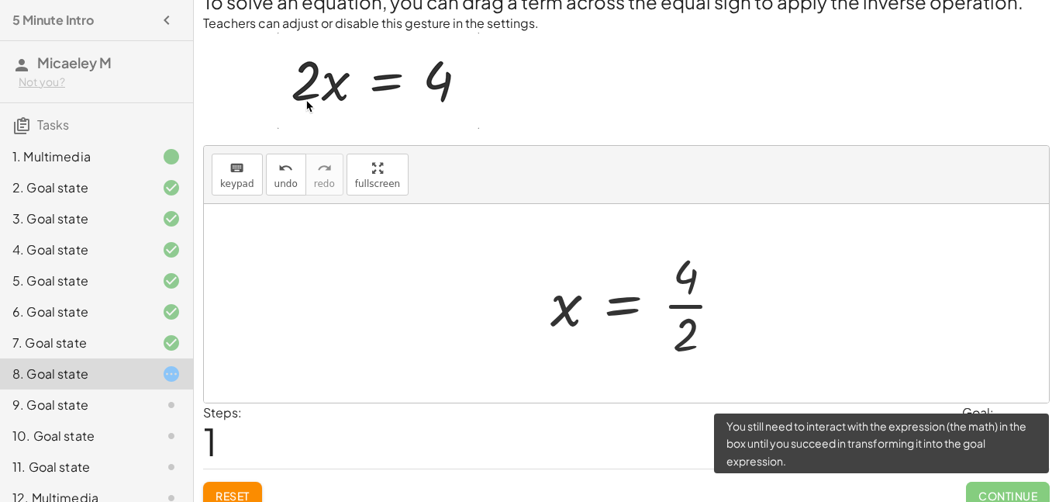
click at [985, 493] on span "Continue" at bounding box center [1008, 495] width 84 height 28
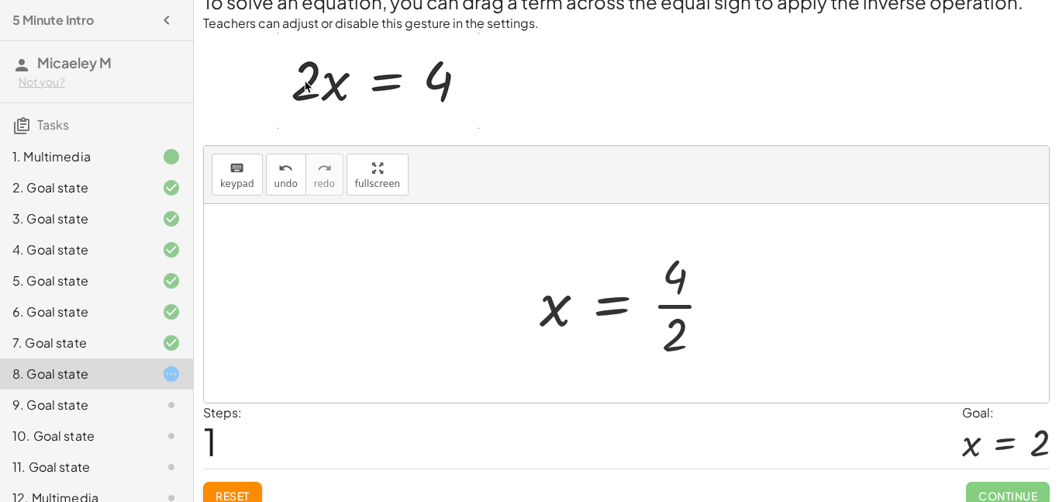
click at [659, 316] on div at bounding box center [632, 302] width 201 height 119
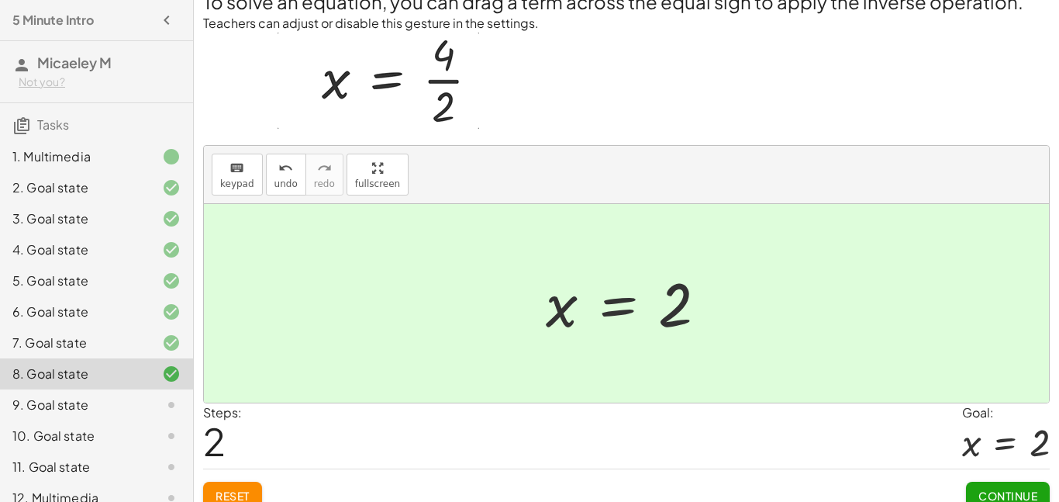
click at [998, 485] on button "Continue" at bounding box center [1008, 495] width 84 height 28
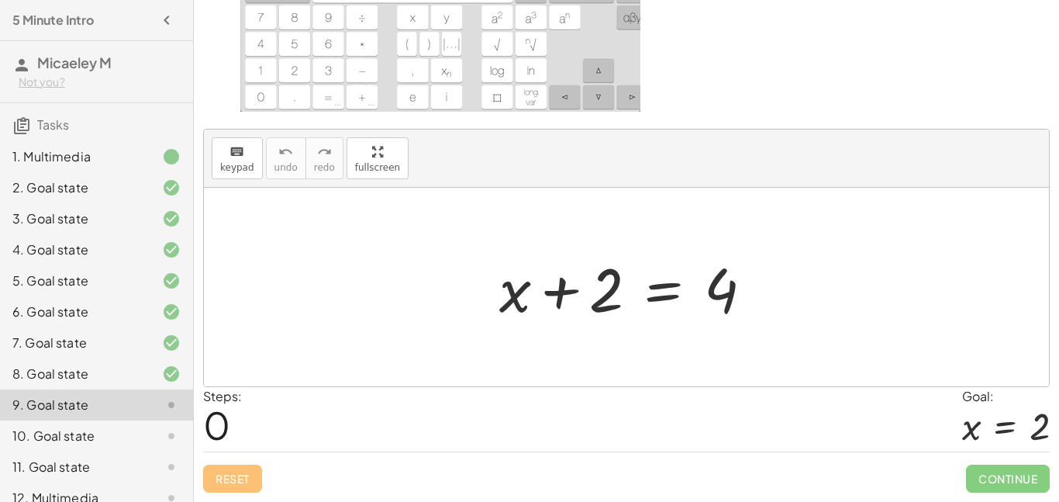
scroll to position [163, 0]
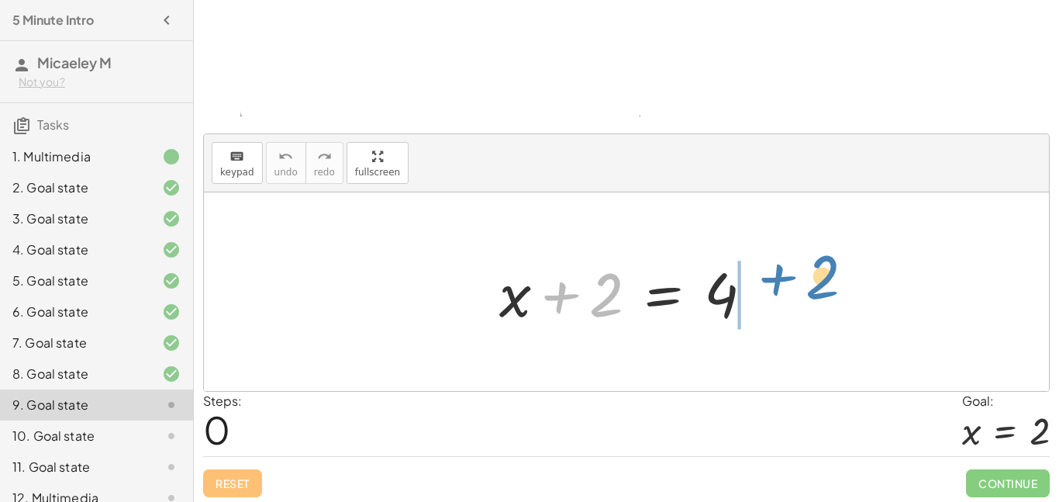
drag, startPoint x: 606, startPoint y: 297, endPoint x: 827, endPoint y: 274, distance: 222.1
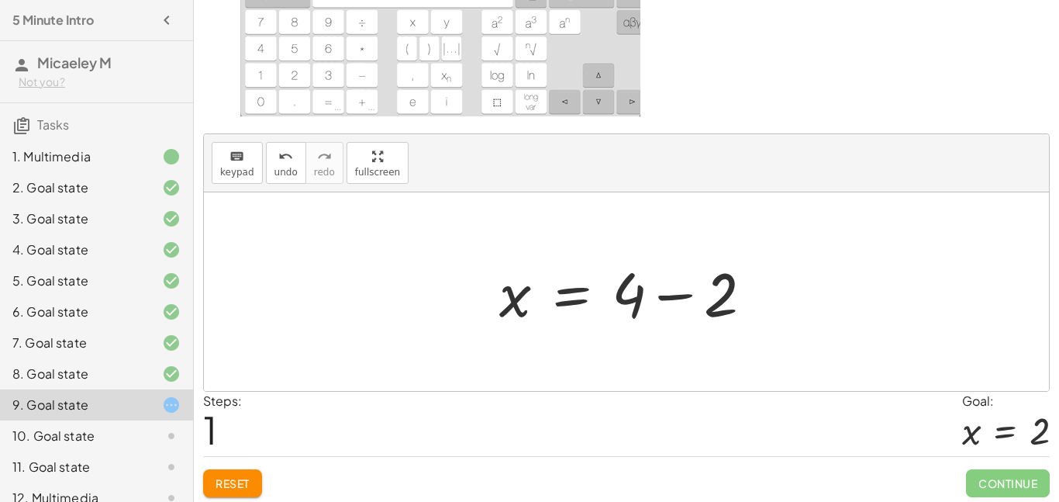
click at [681, 294] on div at bounding box center [632, 292] width 281 height 80
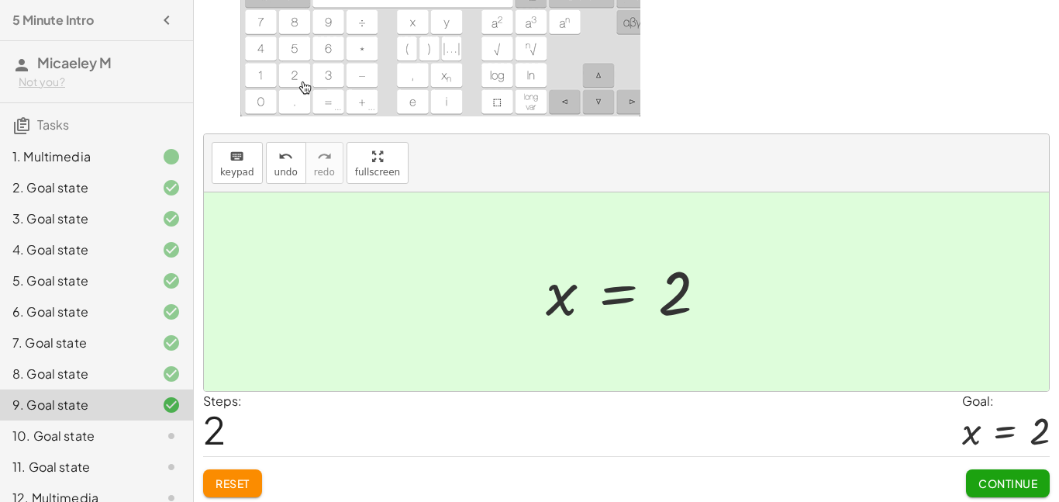
click at [993, 488] on span "Continue" at bounding box center [1007, 483] width 59 height 14
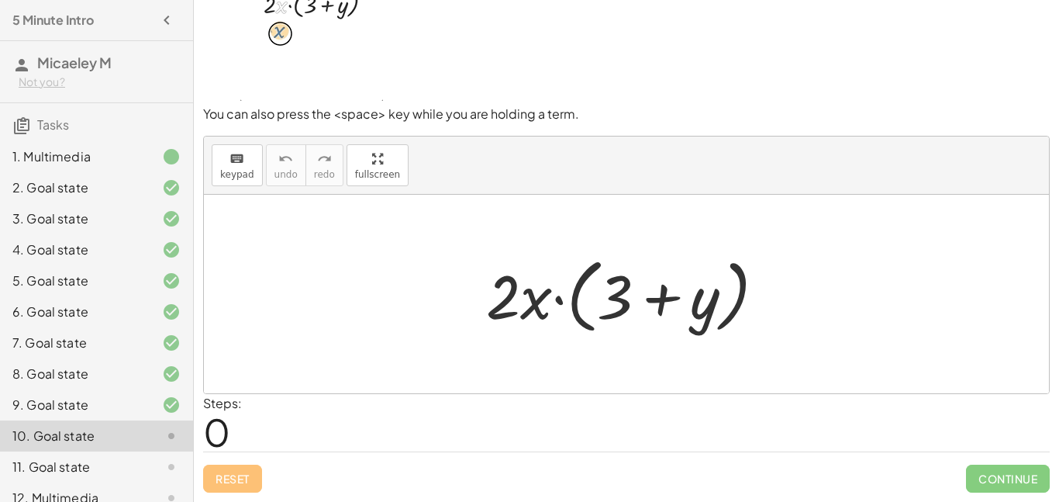
scroll to position [51, 0]
click at [501, 285] on div at bounding box center [631, 294] width 307 height 89
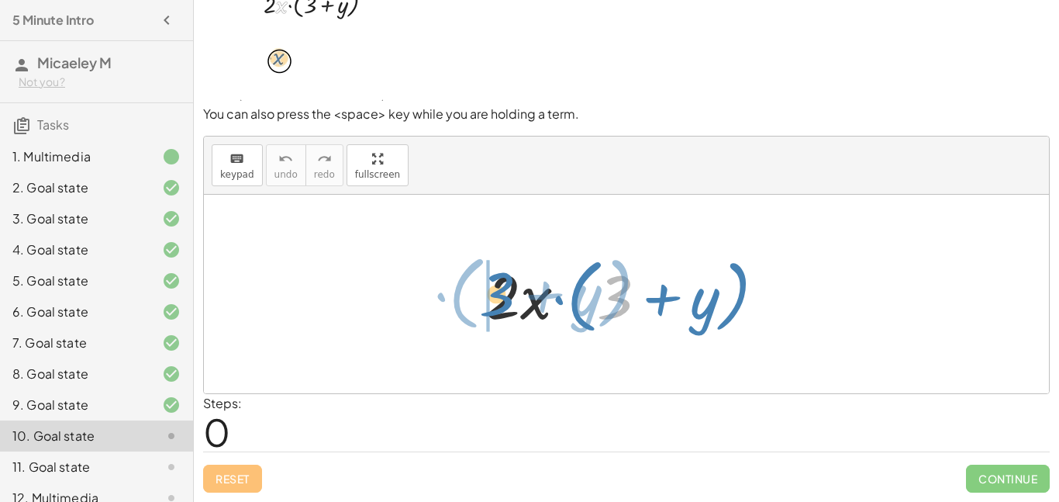
drag, startPoint x: 625, startPoint y: 300, endPoint x: 503, endPoint y: 297, distance: 121.8
click at [503, 297] on div at bounding box center [631, 294] width 307 height 89
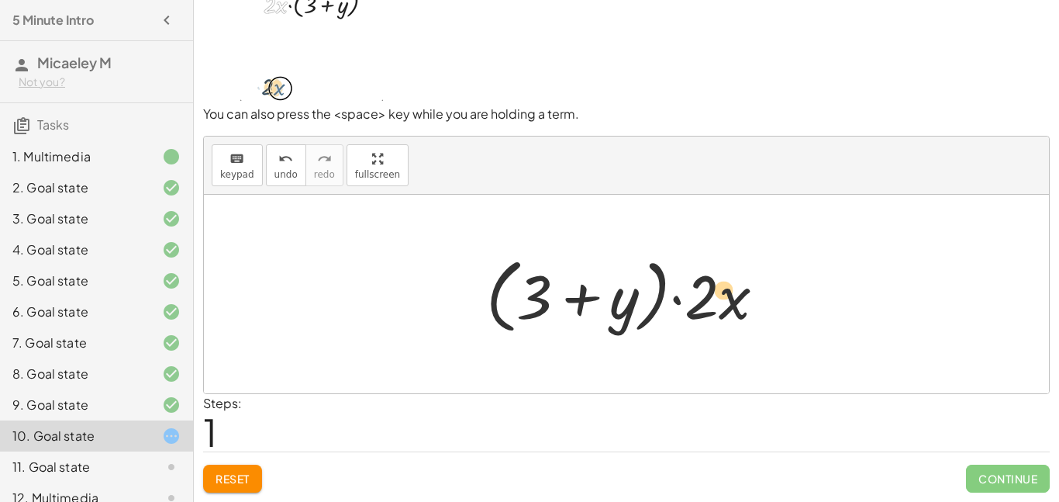
drag, startPoint x: 704, startPoint y: 301, endPoint x: 720, endPoint y: 296, distance: 16.2
click at [720, 296] on div at bounding box center [631, 294] width 307 height 89
drag, startPoint x: 519, startPoint y: 294, endPoint x: 669, endPoint y: 292, distance: 149.6
click at [669, 292] on div at bounding box center [631, 294] width 307 height 89
drag, startPoint x: 695, startPoint y: 305, endPoint x: 587, endPoint y: 362, distance: 122.1
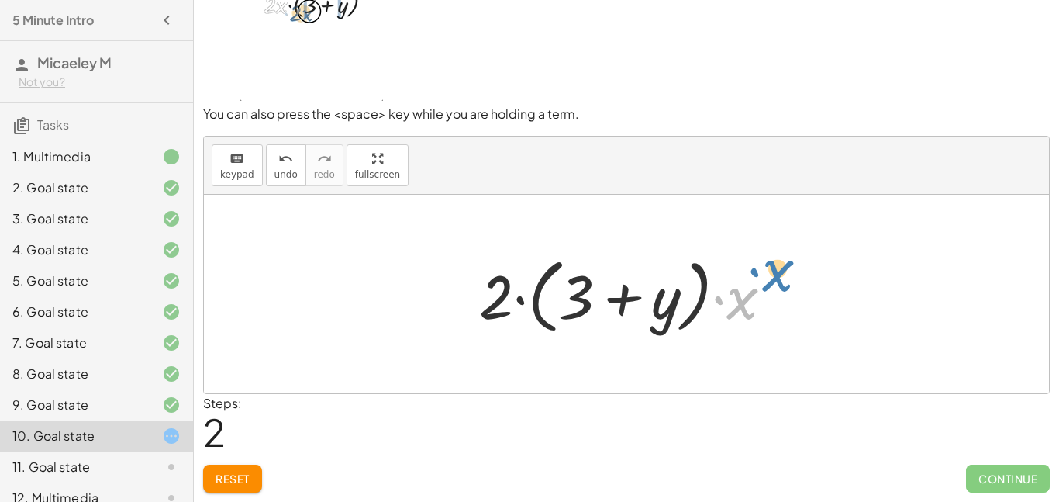
drag, startPoint x: 744, startPoint y: 305, endPoint x: 782, endPoint y: 278, distance: 46.2
click at [782, 278] on div at bounding box center [632, 294] width 322 height 89
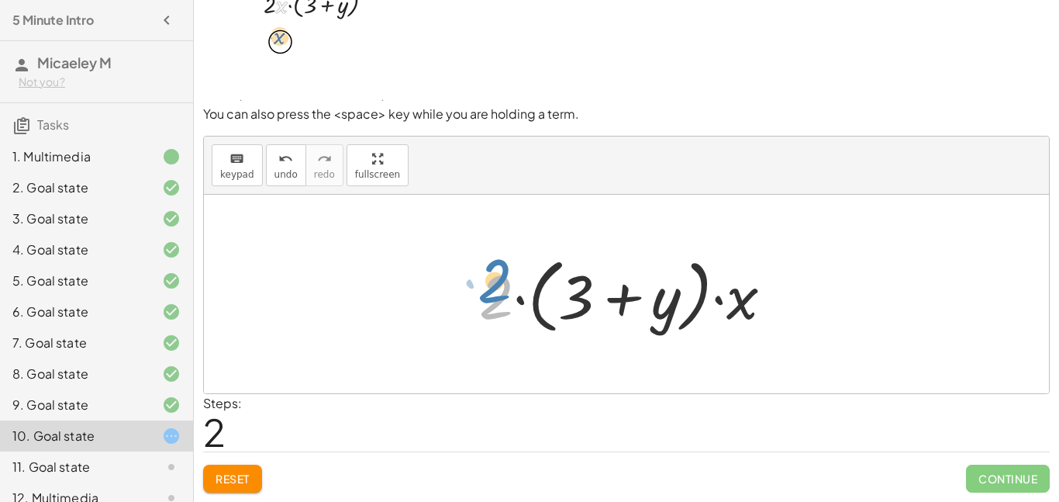
drag, startPoint x: 509, startPoint y: 284, endPoint x: 502, endPoint y: 265, distance: 19.6
click at [502, 265] on div at bounding box center [632, 294] width 322 height 89
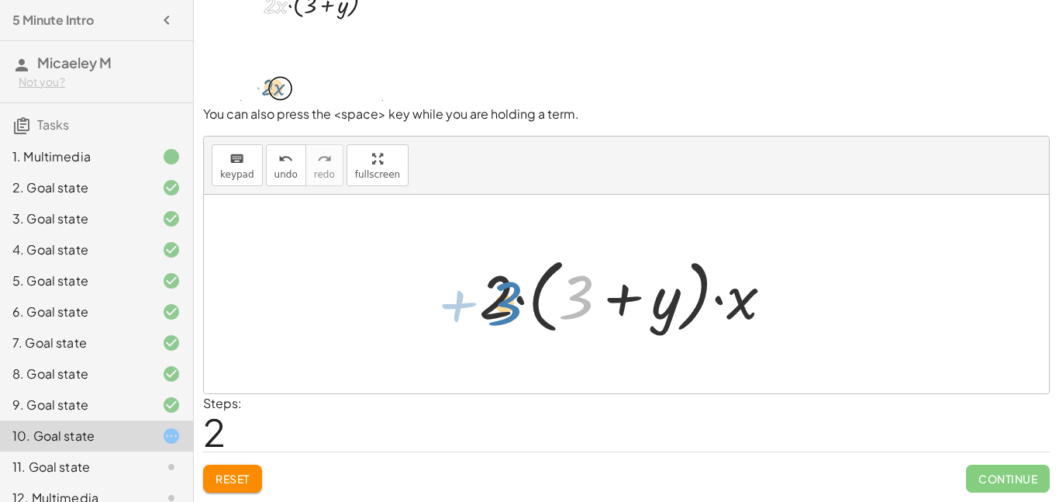
drag, startPoint x: 573, startPoint y: 292, endPoint x: 544, endPoint y: 297, distance: 30.0
click at [544, 297] on div at bounding box center [632, 294] width 322 height 89
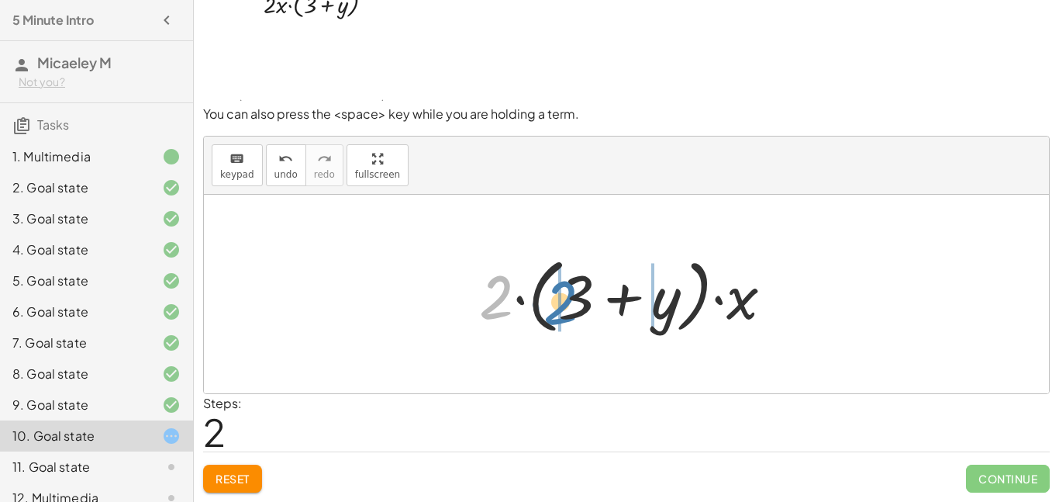
drag, startPoint x: 492, startPoint y: 298, endPoint x: 559, endPoint y: 300, distance: 66.7
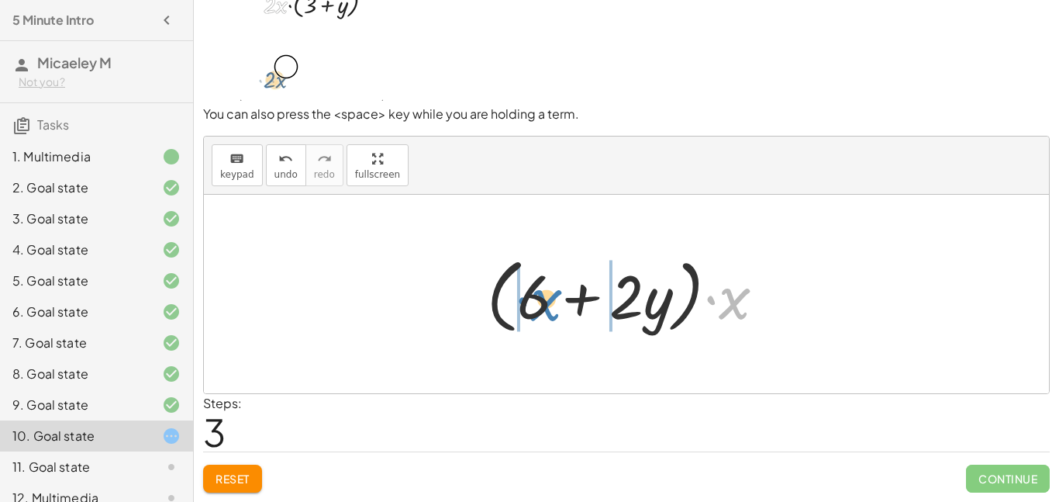
drag, startPoint x: 730, startPoint y: 301, endPoint x: 544, endPoint y: 303, distance: 186.1
click at [544, 303] on div at bounding box center [632, 294] width 306 height 89
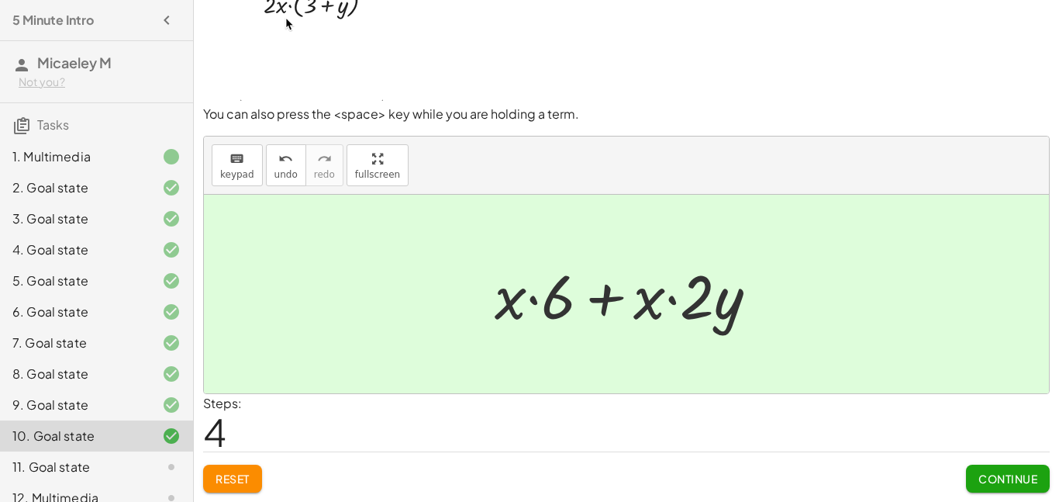
click at [1009, 481] on span "Continue" at bounding box center [1007, 478] width 59 height 14
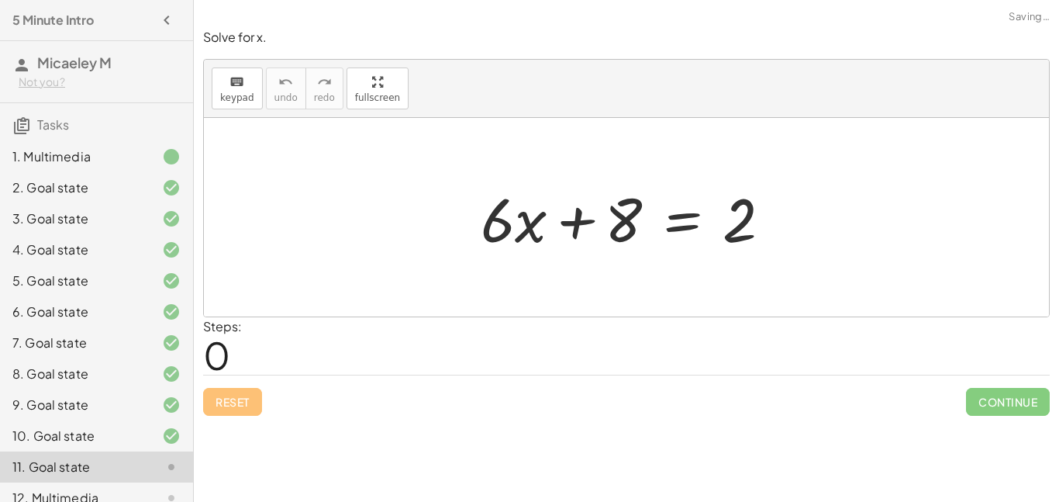
scroll to position [0, 0]
drag, startPoint x: 614, startPoint y: 219, endPoint x: 777, endPoint y: 242, distance: 164.5
click at [777, 242] on div at bounding box center [632, 218] width 319 height 80
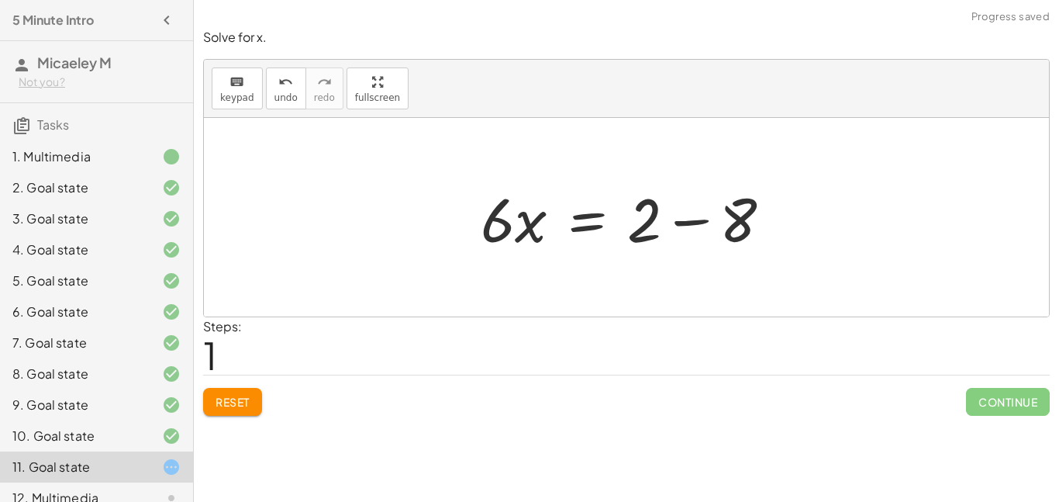
click at [697, 218] on div at bounding box center [632, 218] width 319 height 80
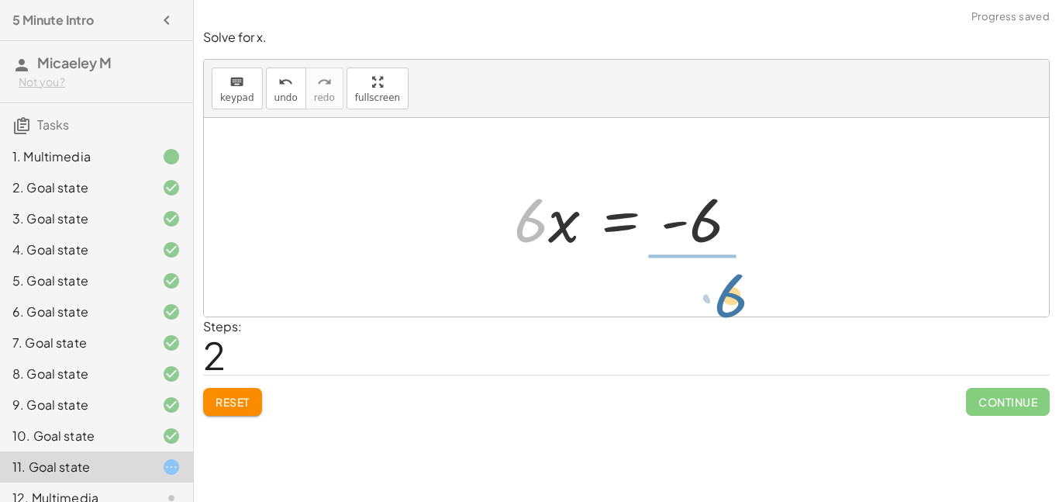
drag, startPoint x: 523, startPoint y: 231, endPoint x: 725, endPoint y: 305, distance: 214.6
click at [725, 305] on div "+ · 6 · x + 8 = 2 · 6 · x = + 2 − 8 · 6 · 6 · x = - 6" at bounding box center [626, 217] width 845 height 198
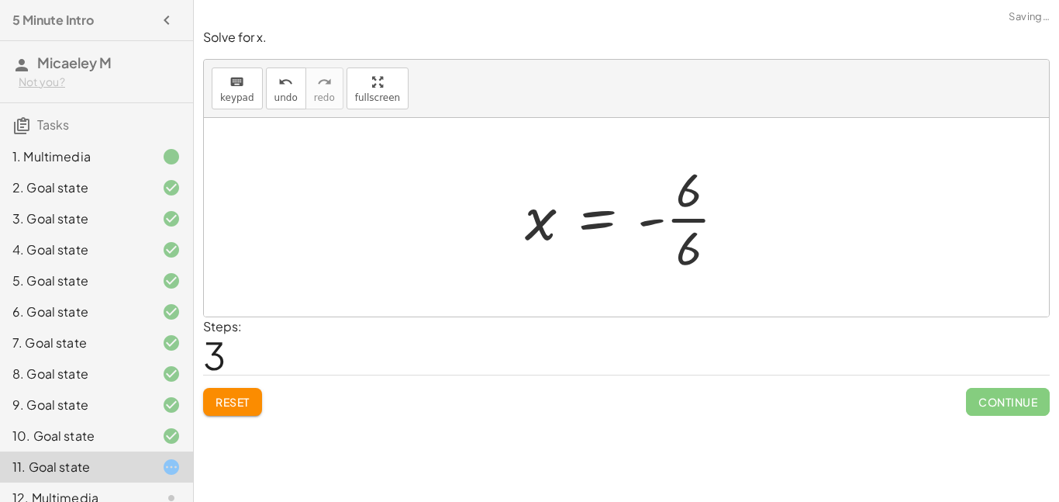
click at [686, 219] on div at bounding box center [632, 216] width 230 height 119
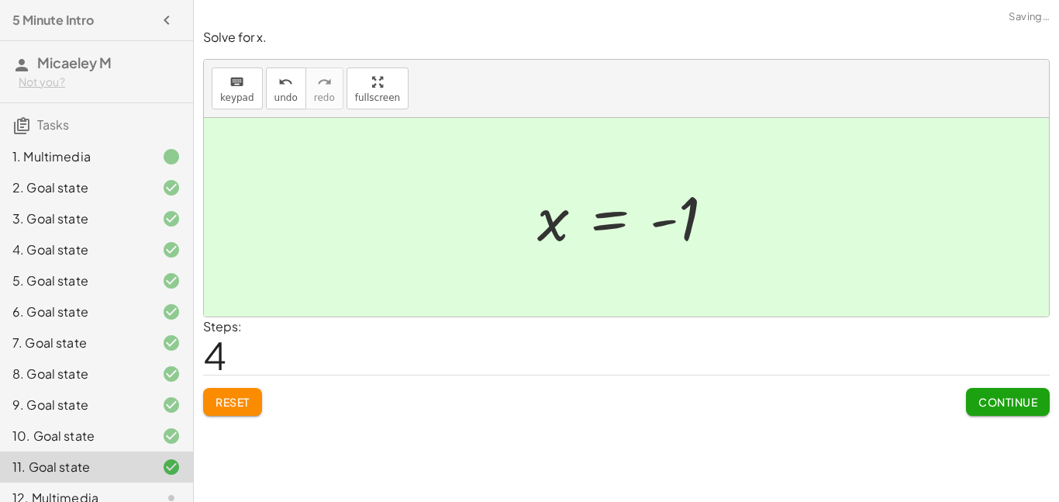
click at [1006, 407] on span "Continue" at bounding box center [1007, 402] width 59 height 14
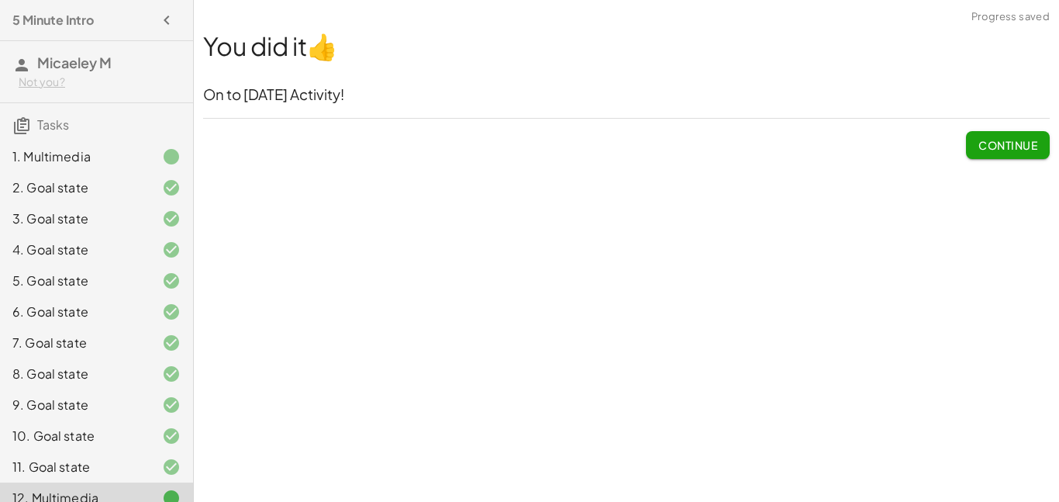
scroll to position [18, 0]
